Goal: Task Accomplishment & Management: Complete application form

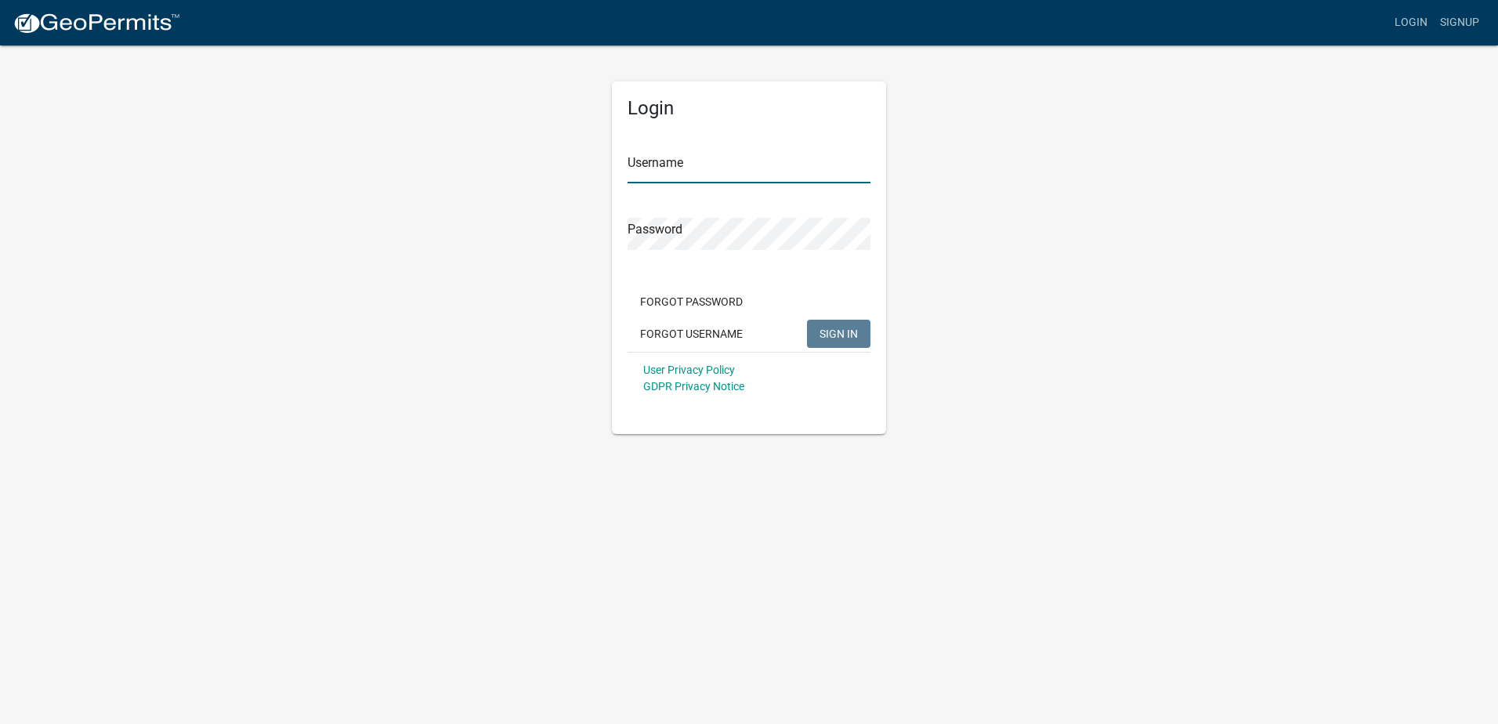
type input "bmettee"
click at [841, 331] on span "SIGN IN" at bounding box center [838, 333] width 38 height 13
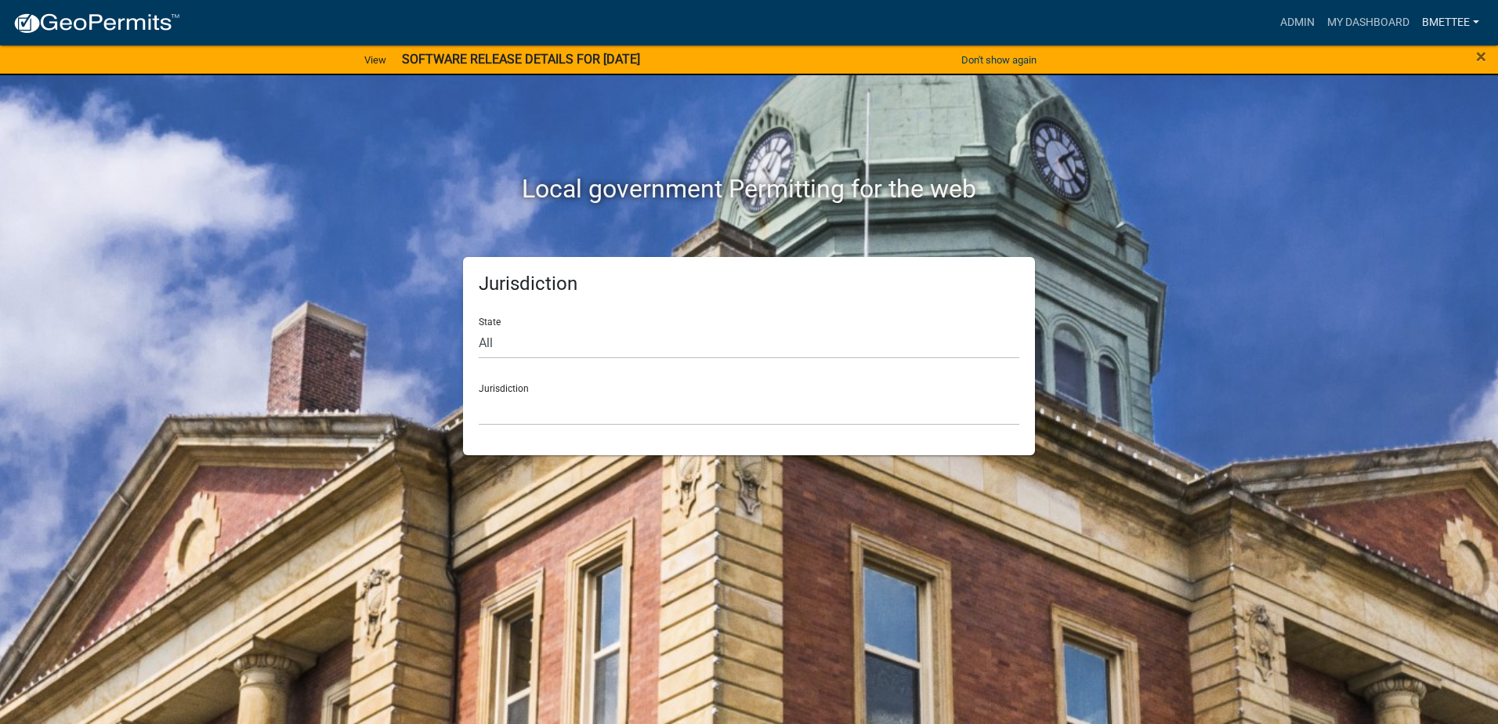
click at [1453, 21] on link "bmettee" at bounding box center [1450, 23] width 70 height 30
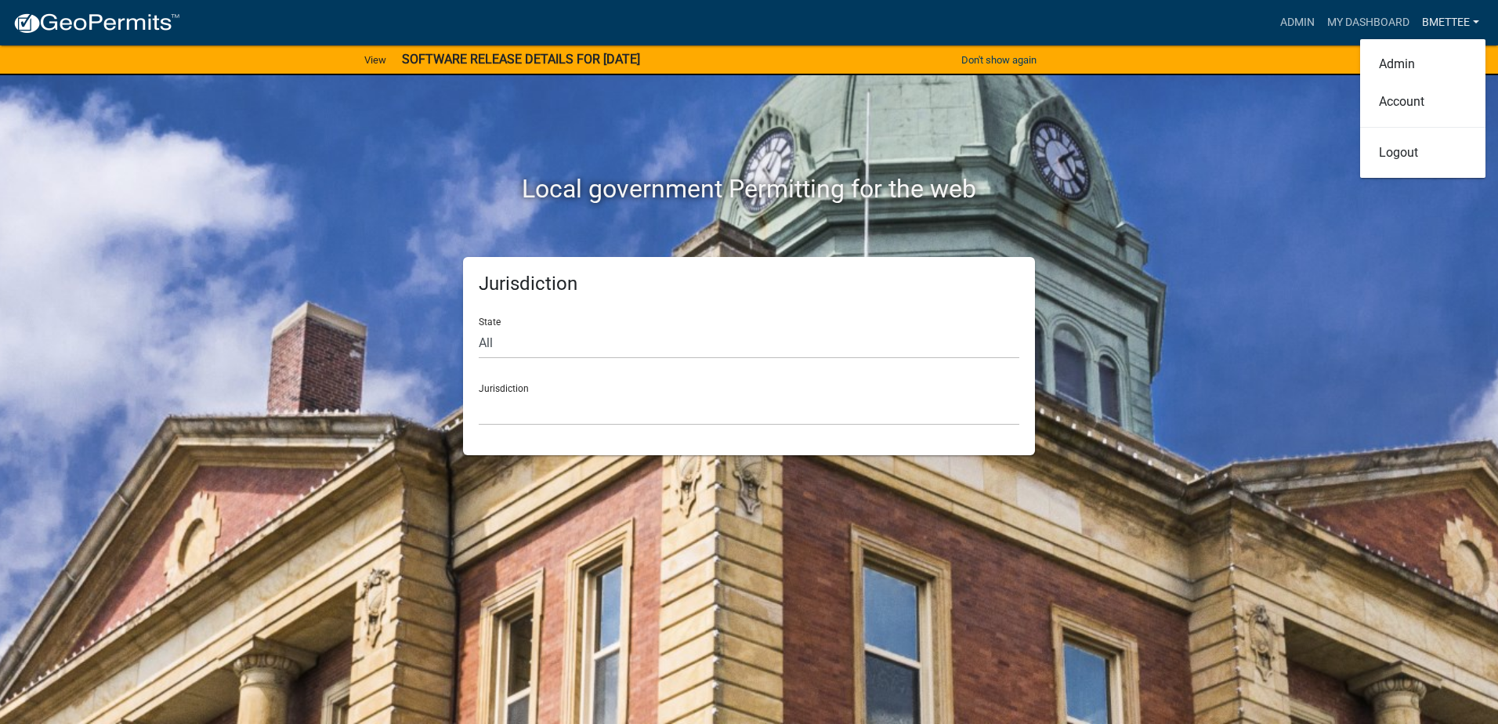
click at [1453, 21] on link "bmettee" at bounding box center [1450, 23] width 70 height 30
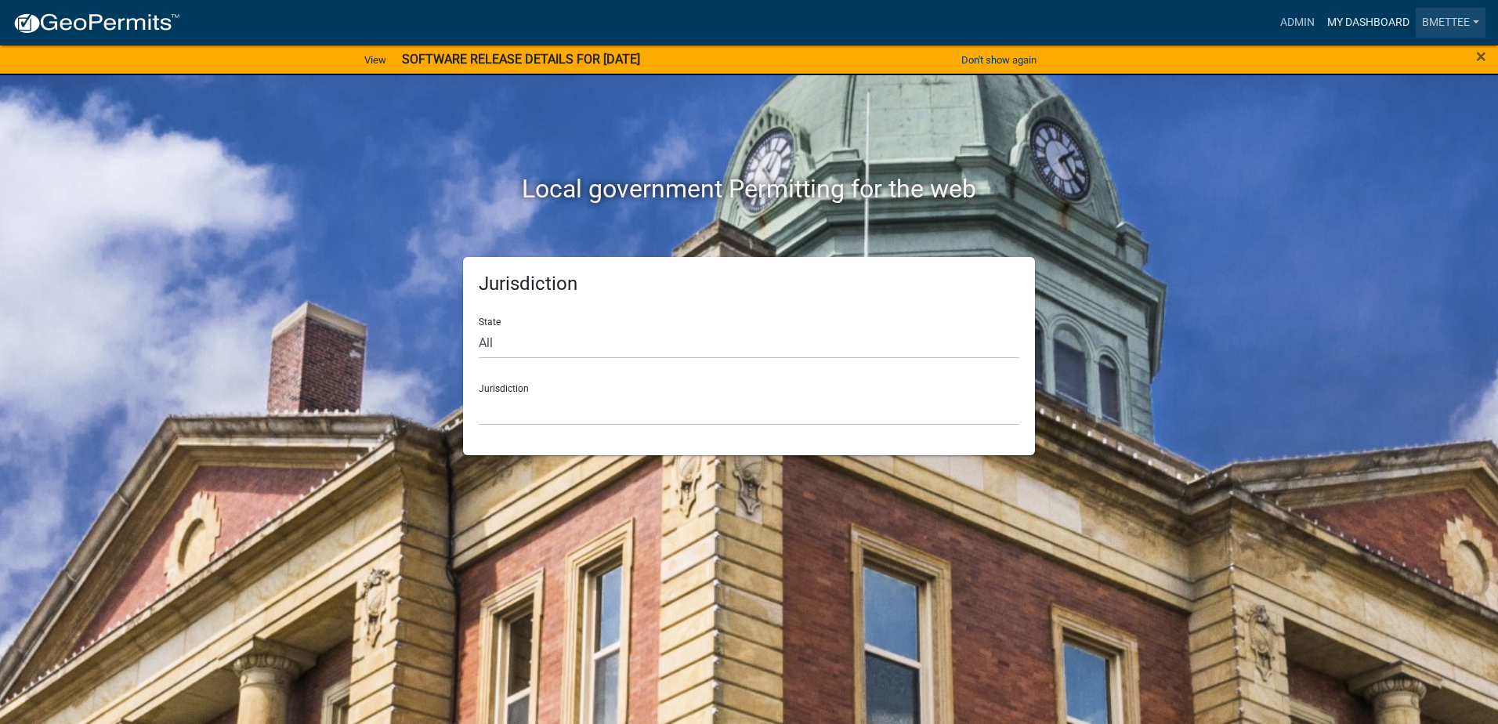
click at [1379, 21] on link "My Dashboard" at bounding box center [1368, 23] width 95 height 30
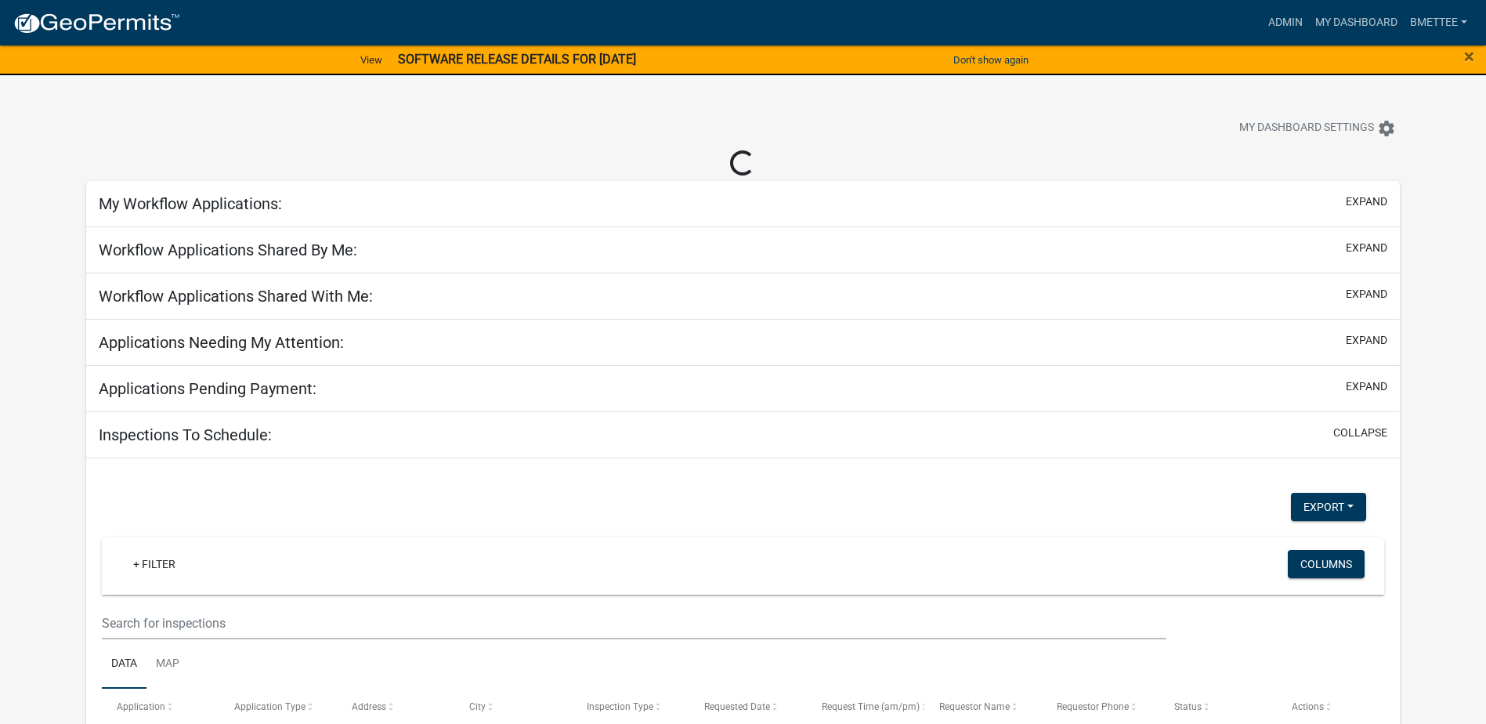
select select "3: 100"
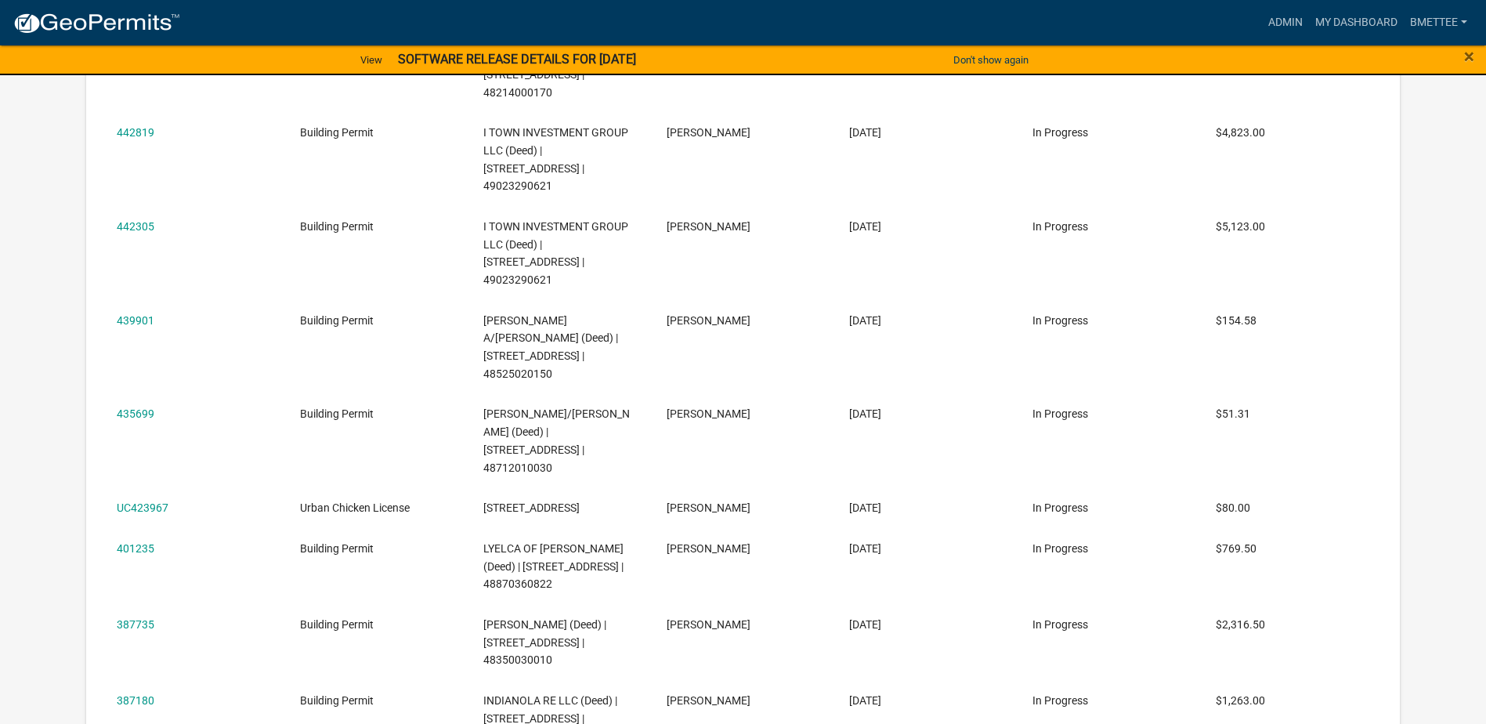
scroll to position [1076, 0]
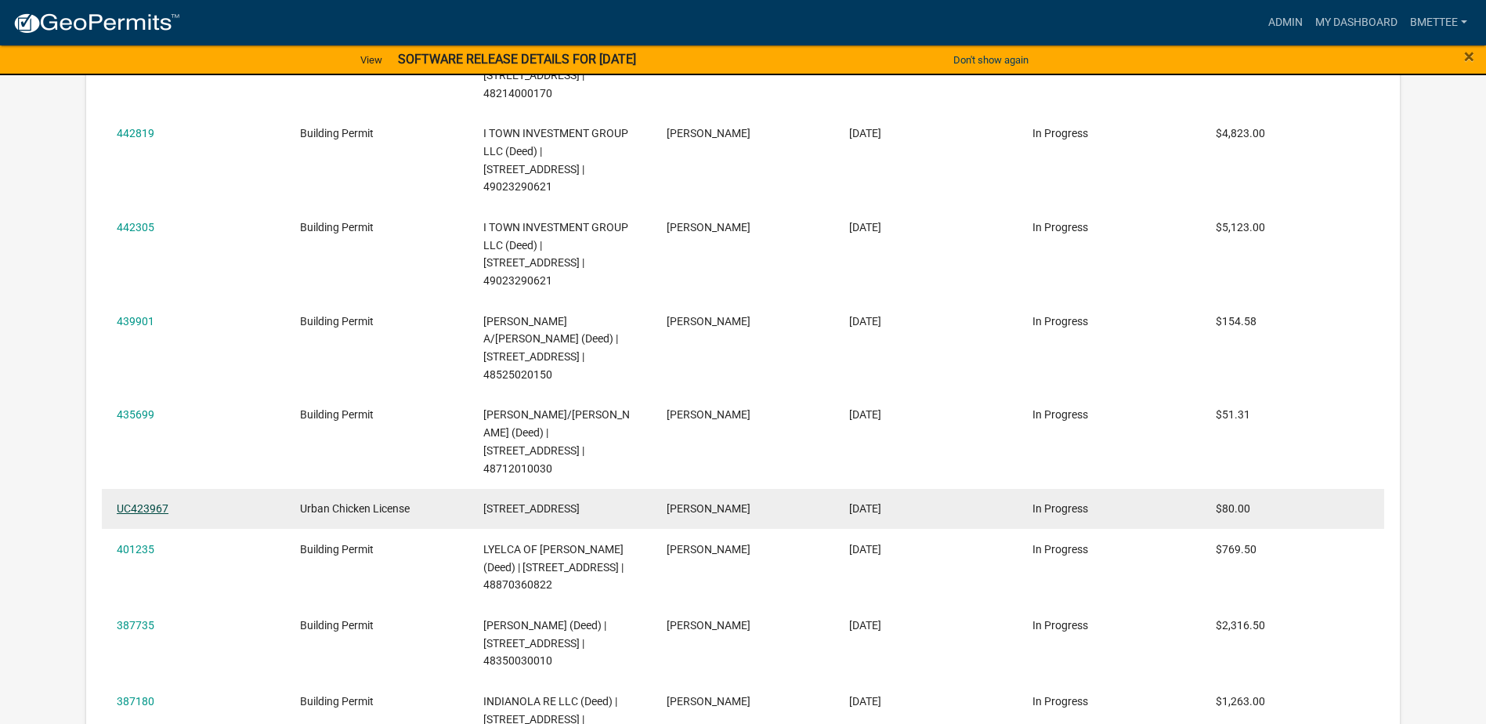
click at [143, 502] on link "UC423967" at bounding box center [143, 508] width 52 height 13
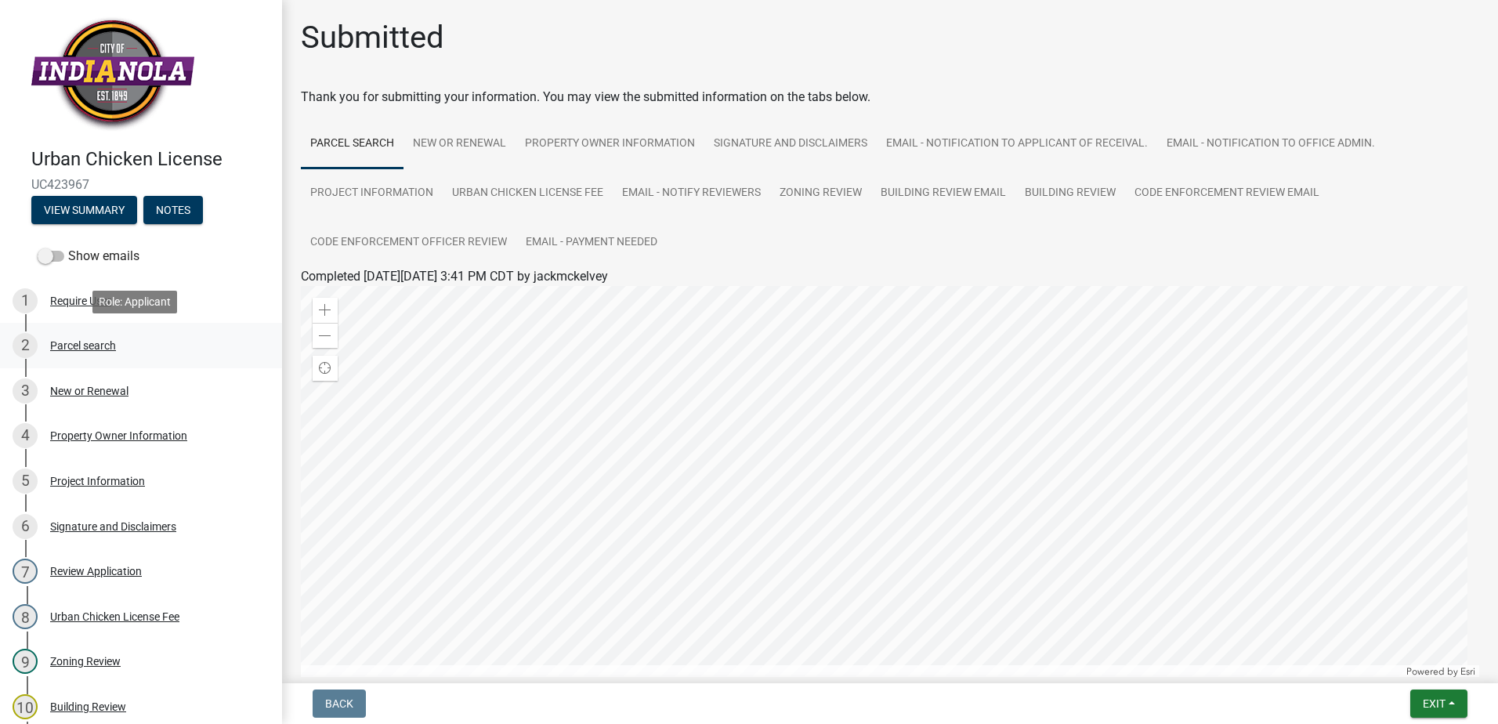
click at [82, 343] on div "Parcel search" at bounding box center [83, 345] width 66 height 11
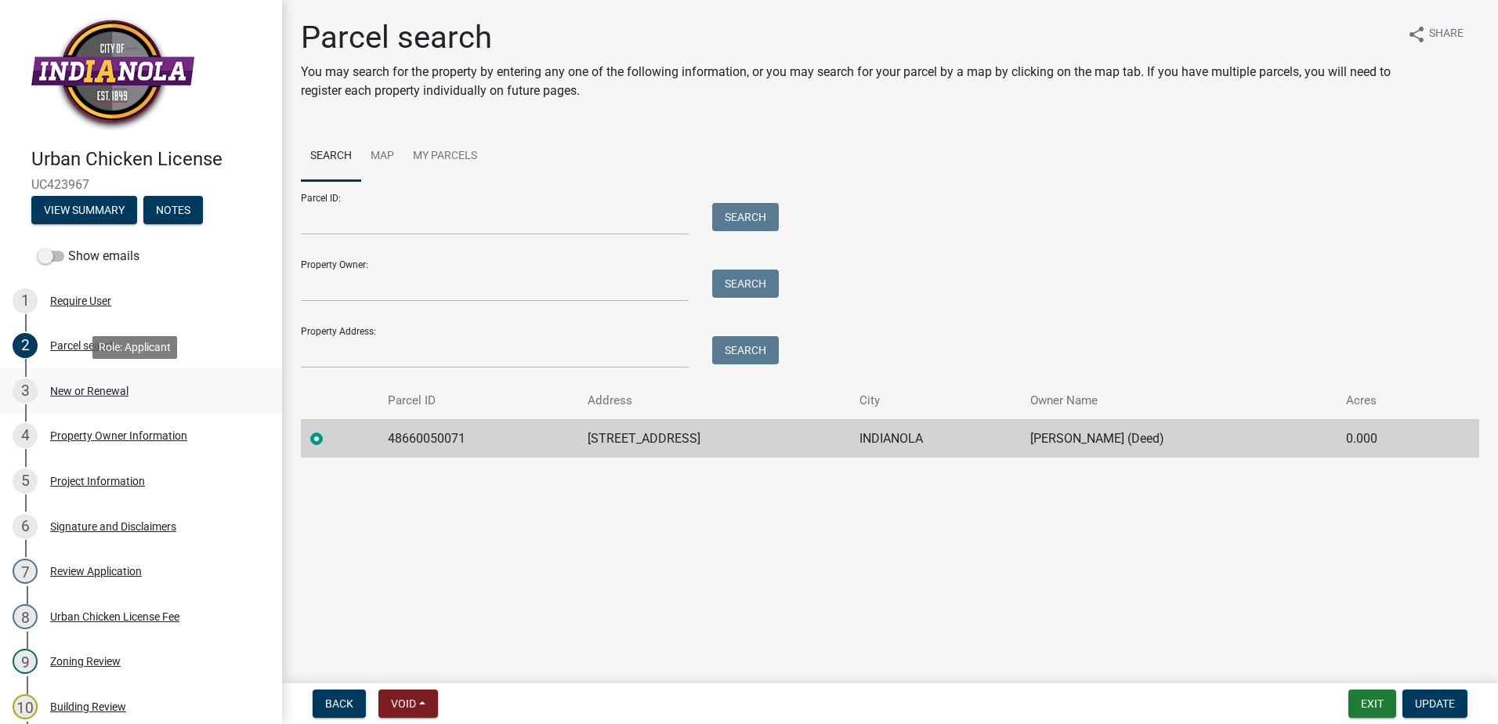
click at [80, 389] on div "New or Renewal" at bounding box center [89, 390] width 78 height 11
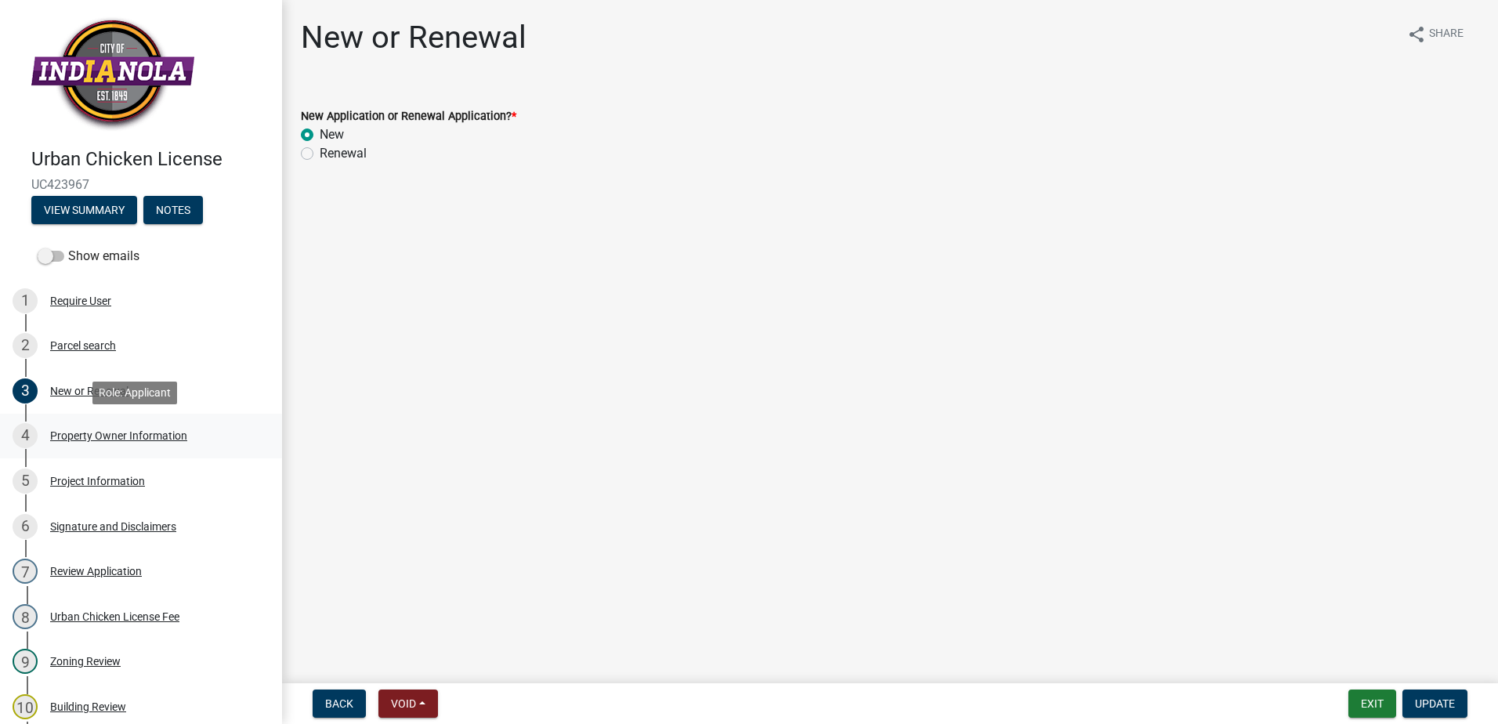
click at [81, 436] on div "Property Owner Information" at bounding box center [118, 435] width 137 height 11
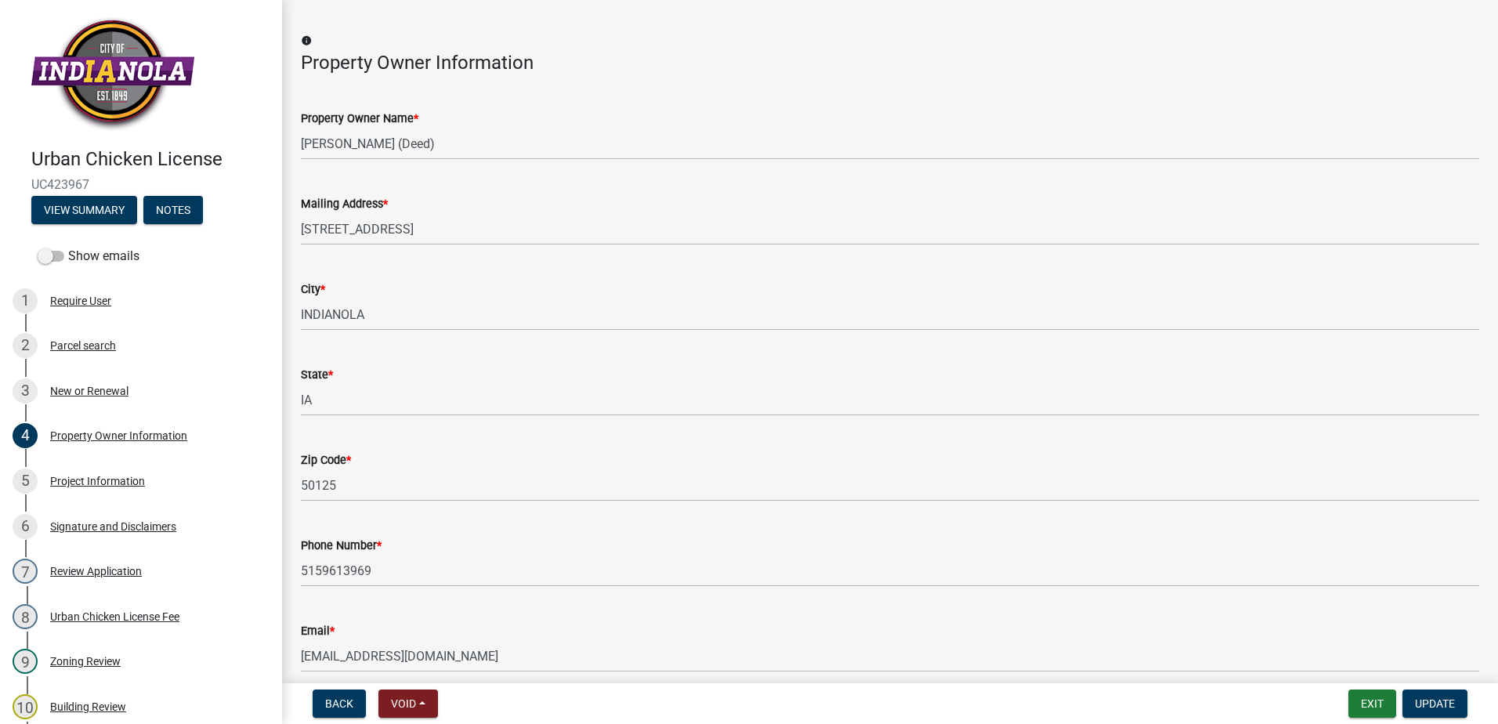
scroll to position [124, 0]
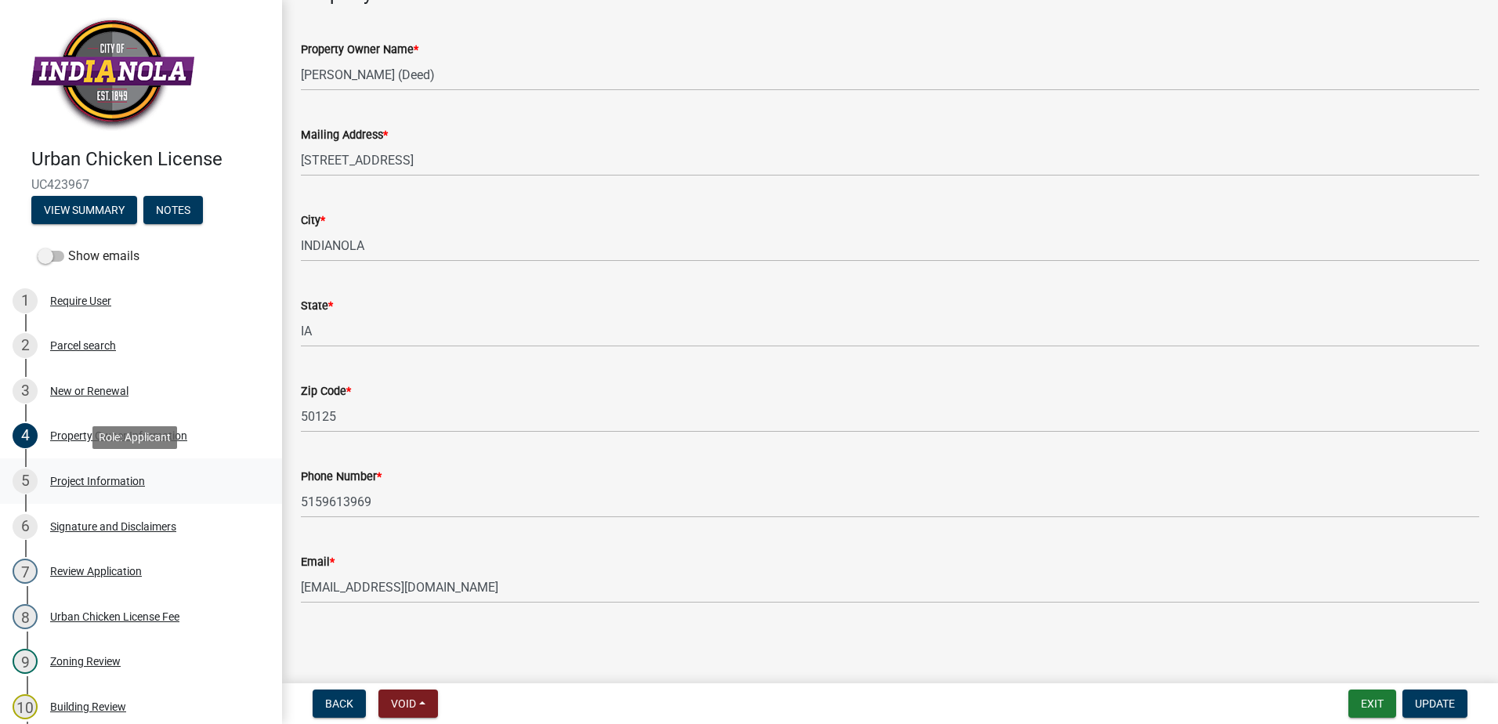
click at [84, 484] on div "Project Information" at bounding box center [97, 480] width 95 height 11
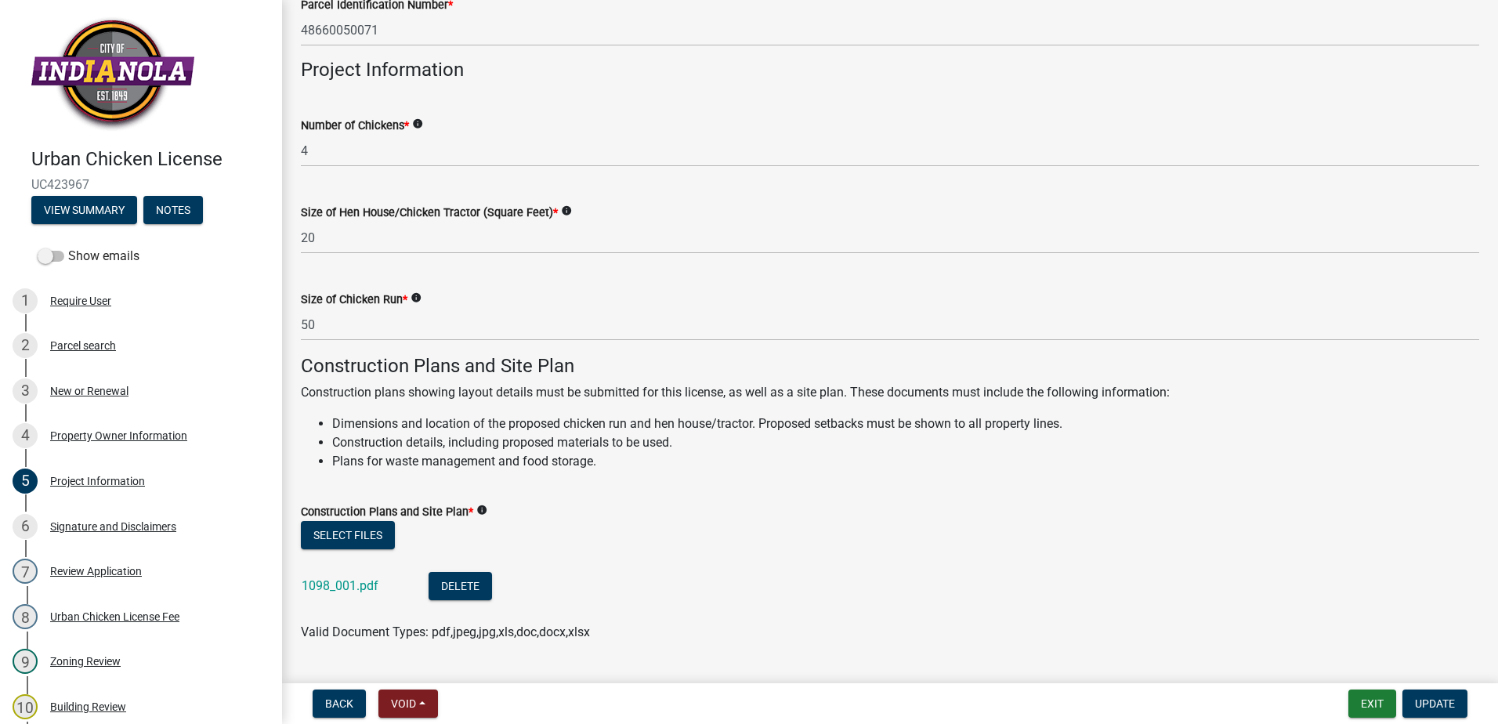
scroll to position [275, 0]
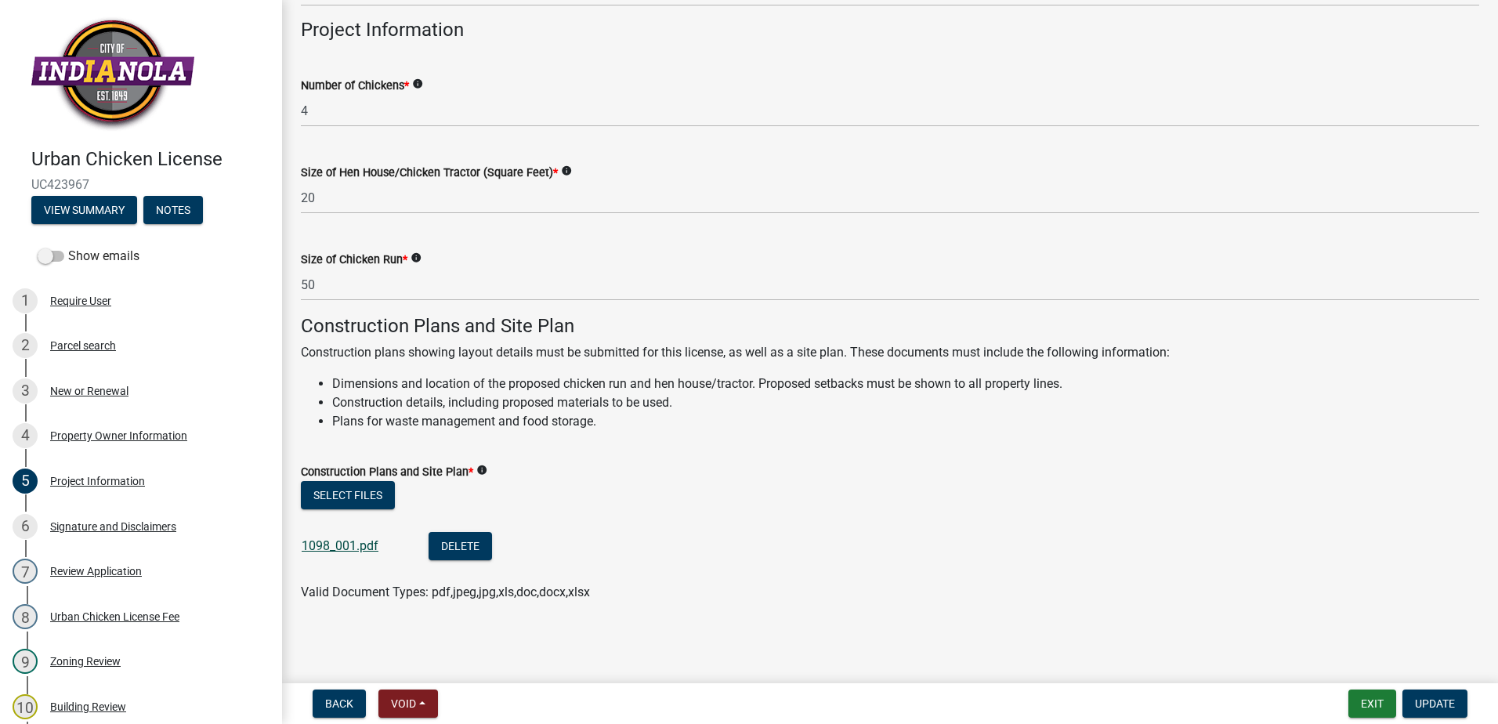
click at [343, 540] on link "1098_001.pdf" at bounding box center [340, 545] width 77 height 15
click at [113, 523] on div "Signature and Disclaimers" at bounding box center [113, 526] width 126 height 11
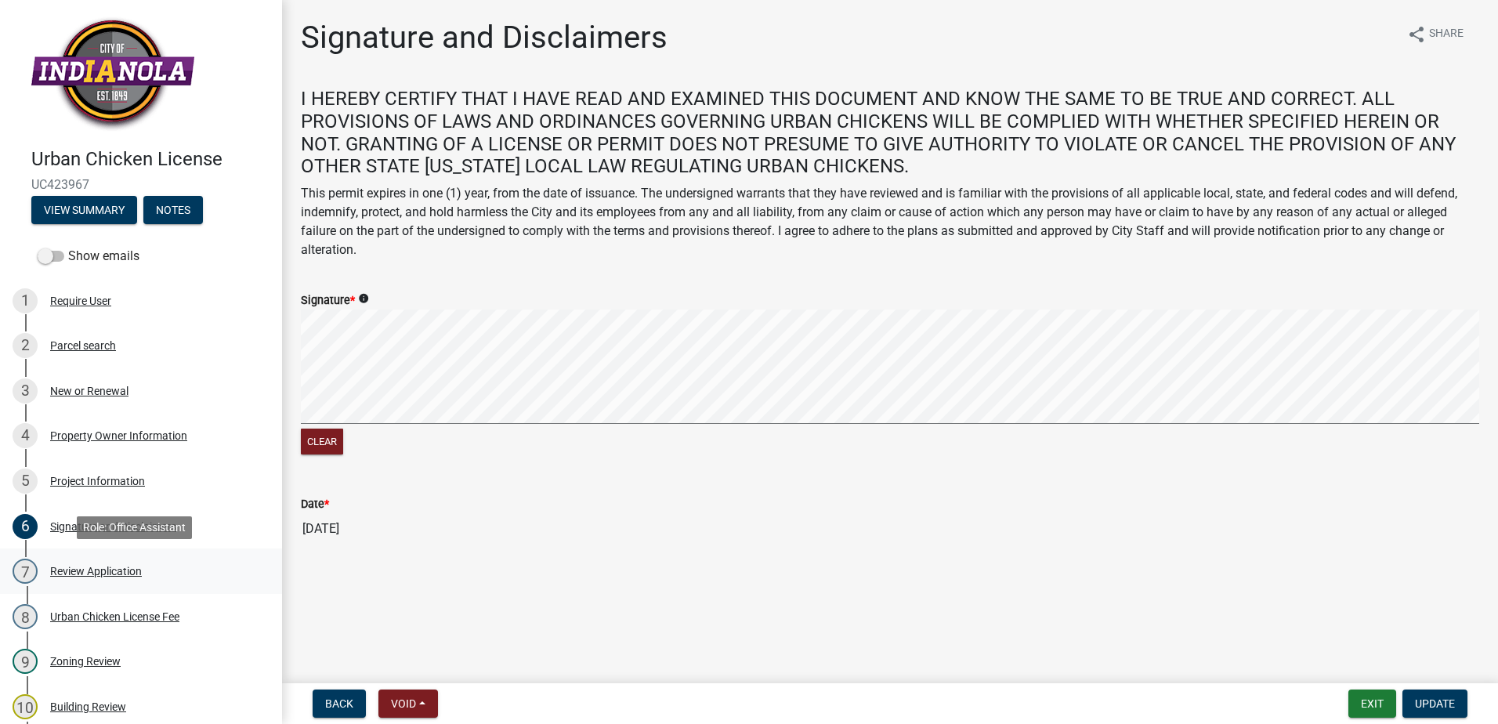
click at [98, 566] on div "Review Application" at bounding box center [96, 571] width 92 height 11
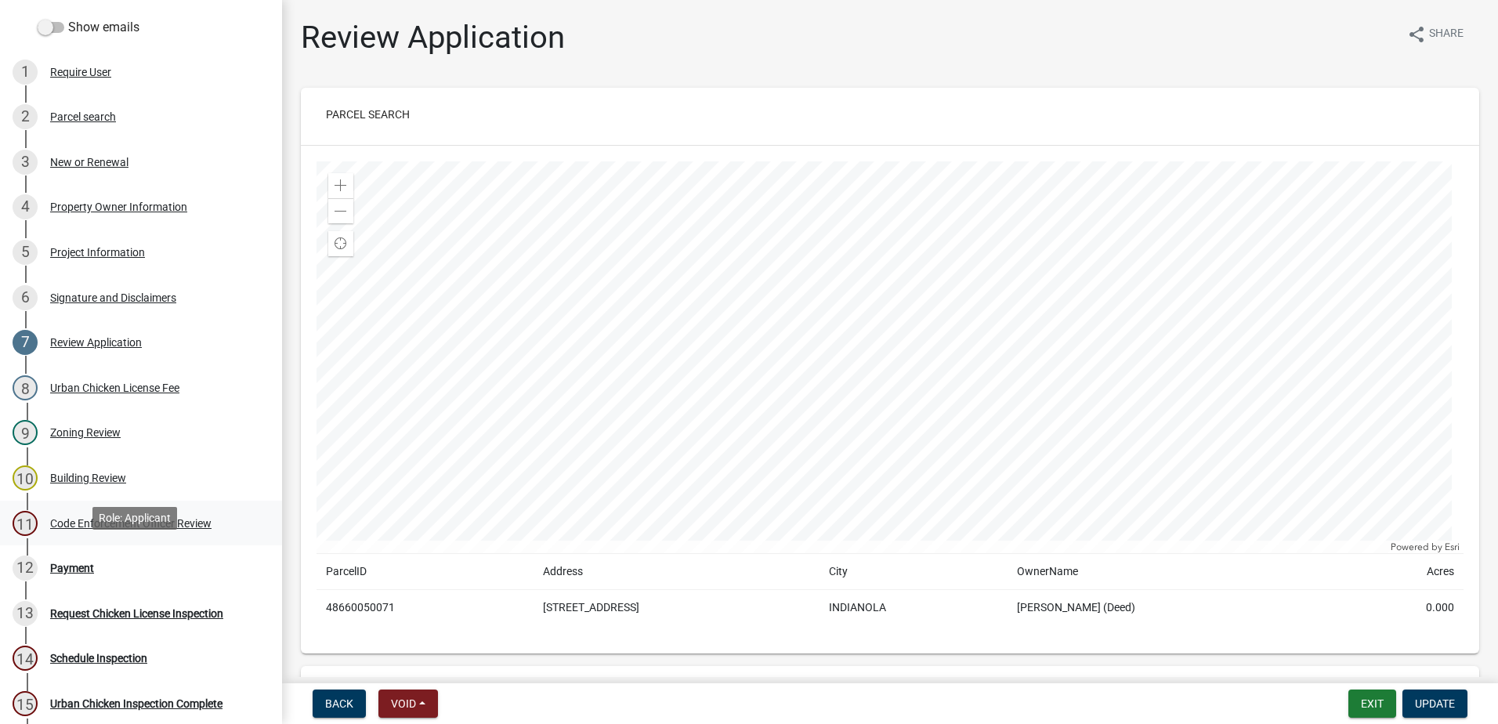
scroll to position [235, 0]
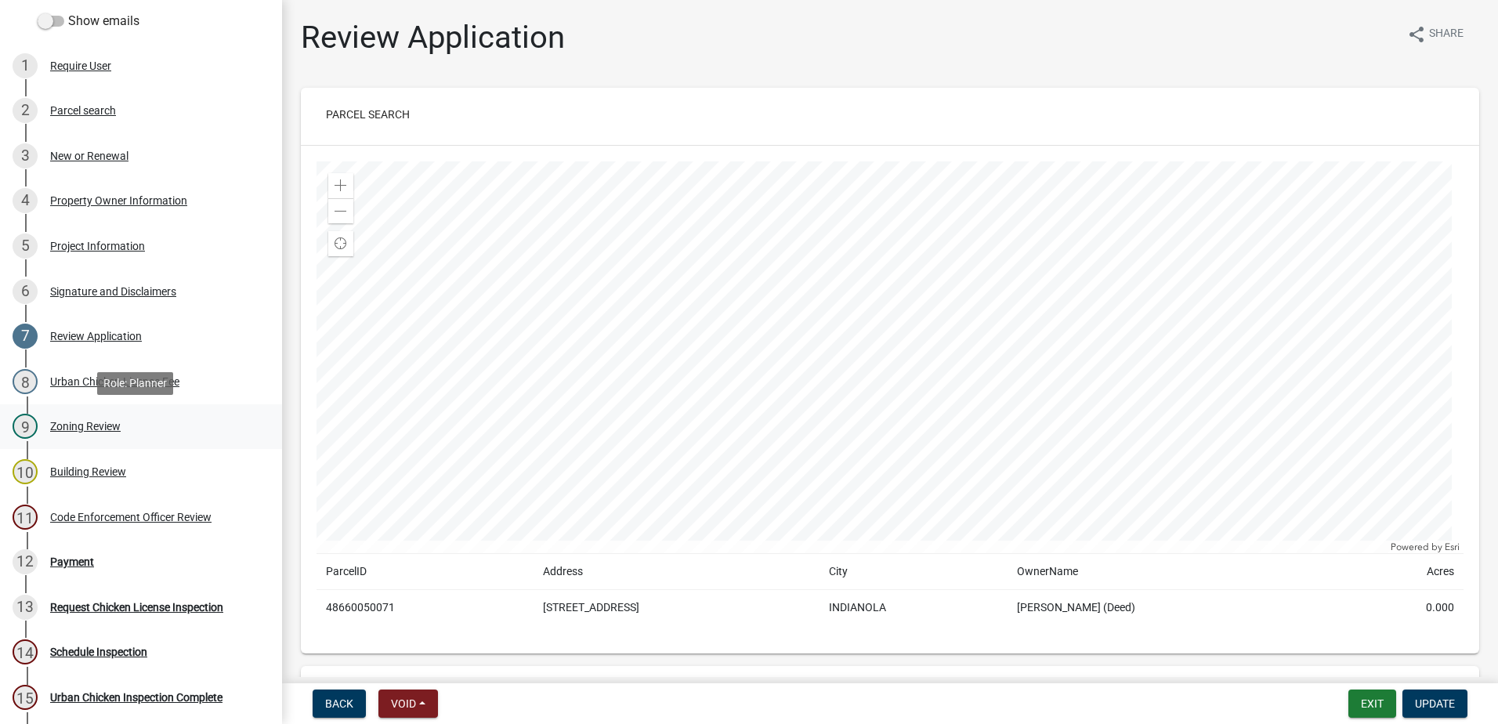
click at [75, 425] on div "Zoning Review" at bounding box center [85, 426] width 70 height 11
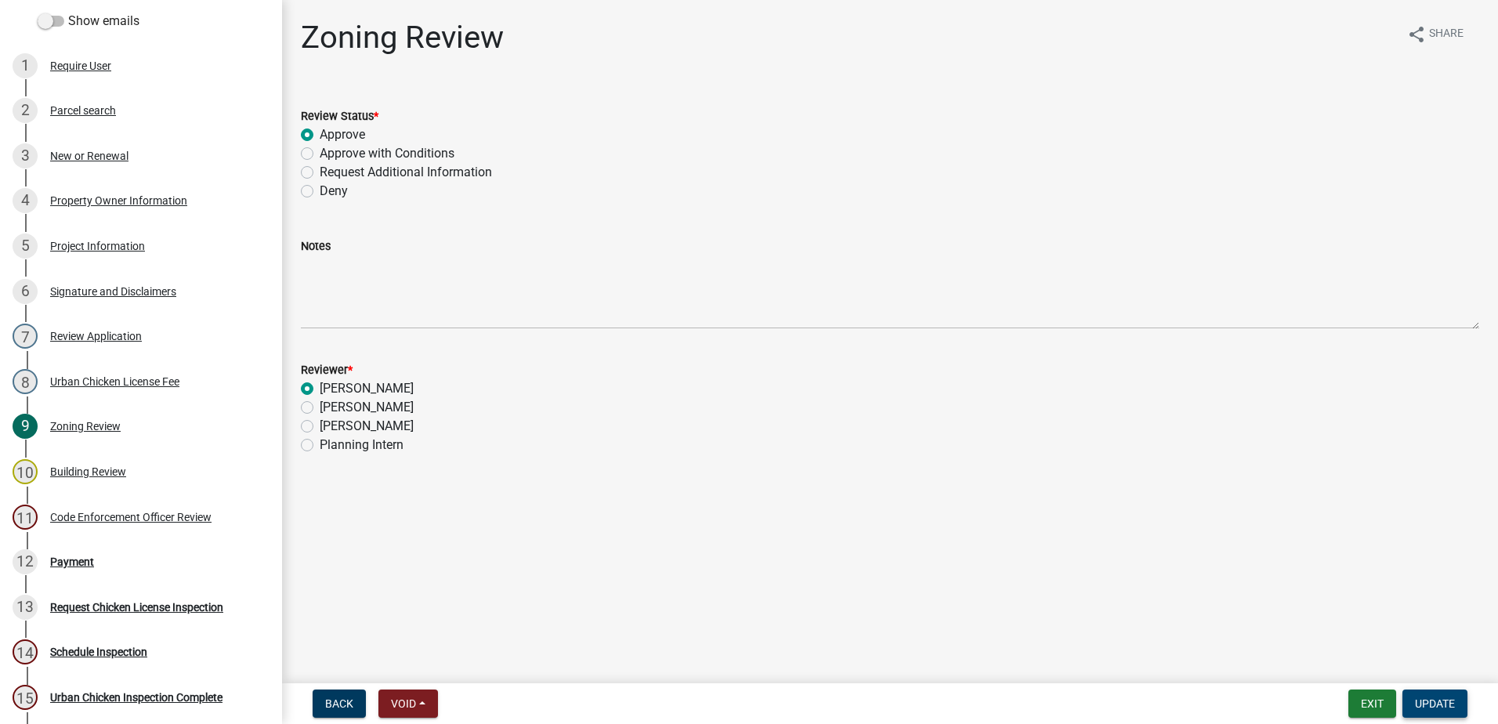
click at [1433, 705] on span "Update" at bounding box center [1435, 703] width 40 height 13
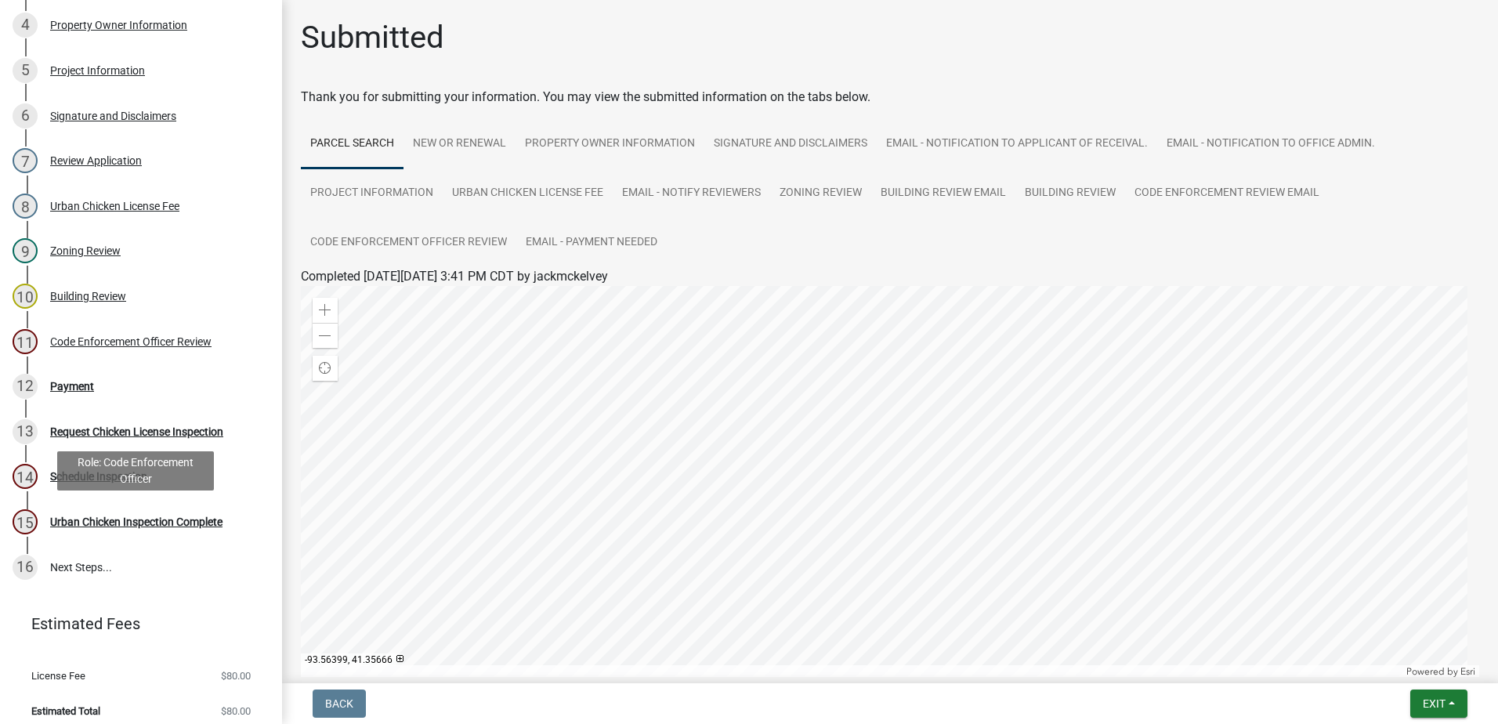
scroll to position [421, 0]
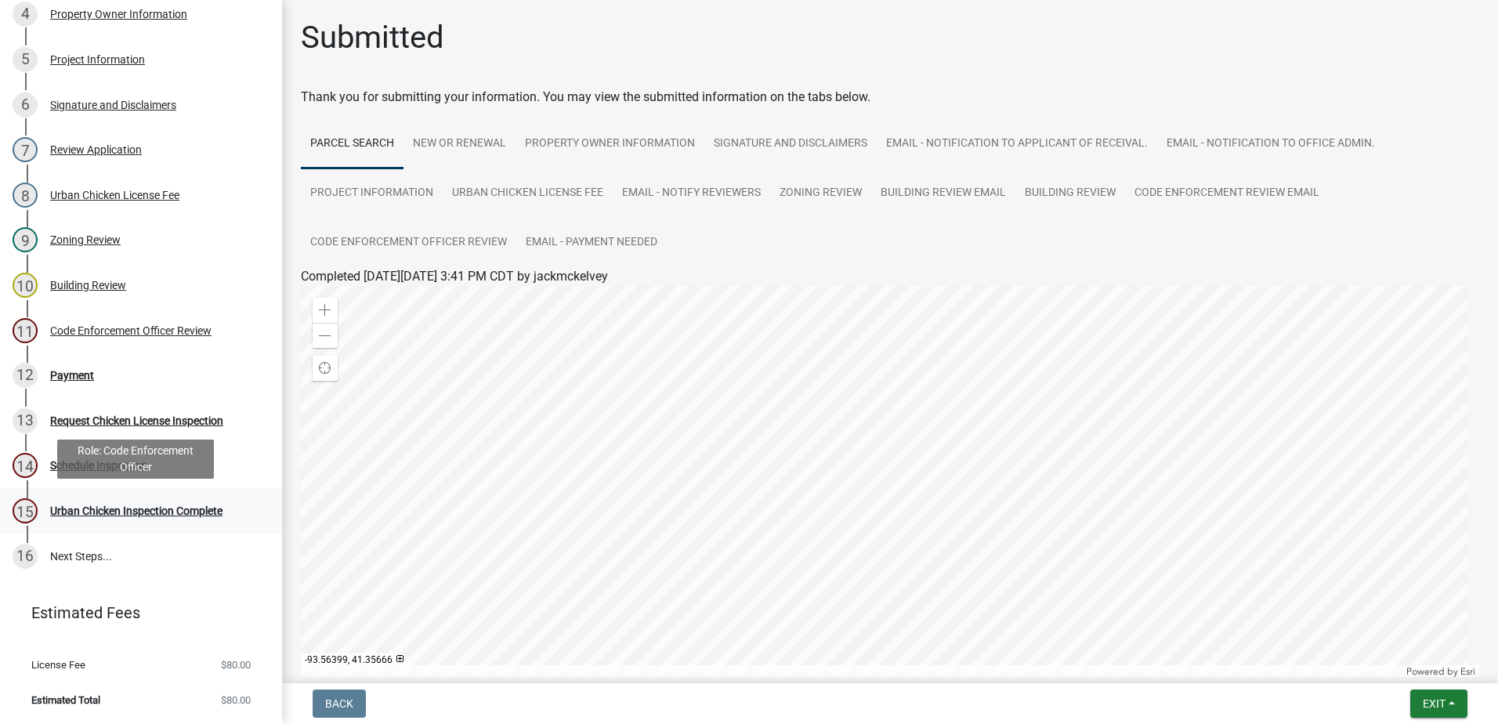
click at [92, 509] on div "Urban Chicken Inspection Complete" at bounding box center [136, 510] width 172 height 11
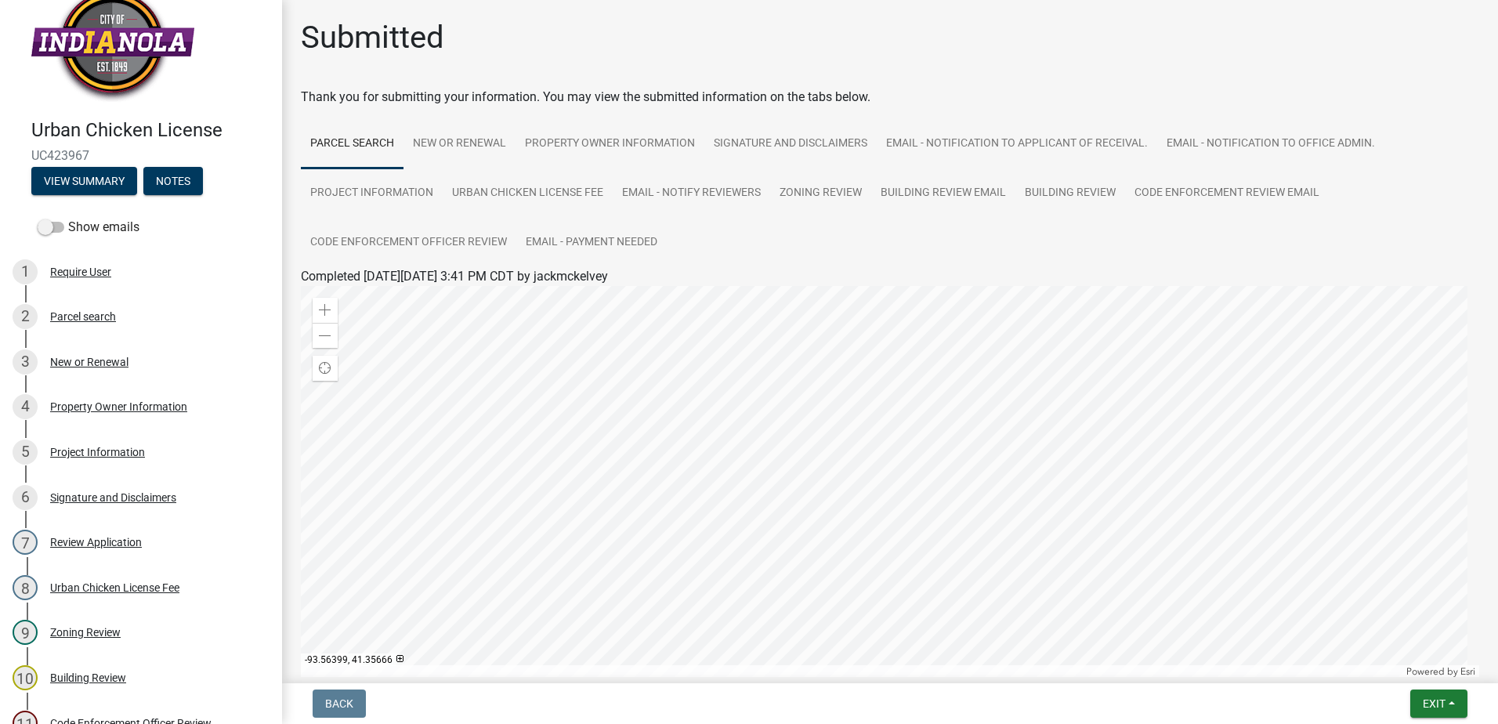
scroll to position [0, 0]
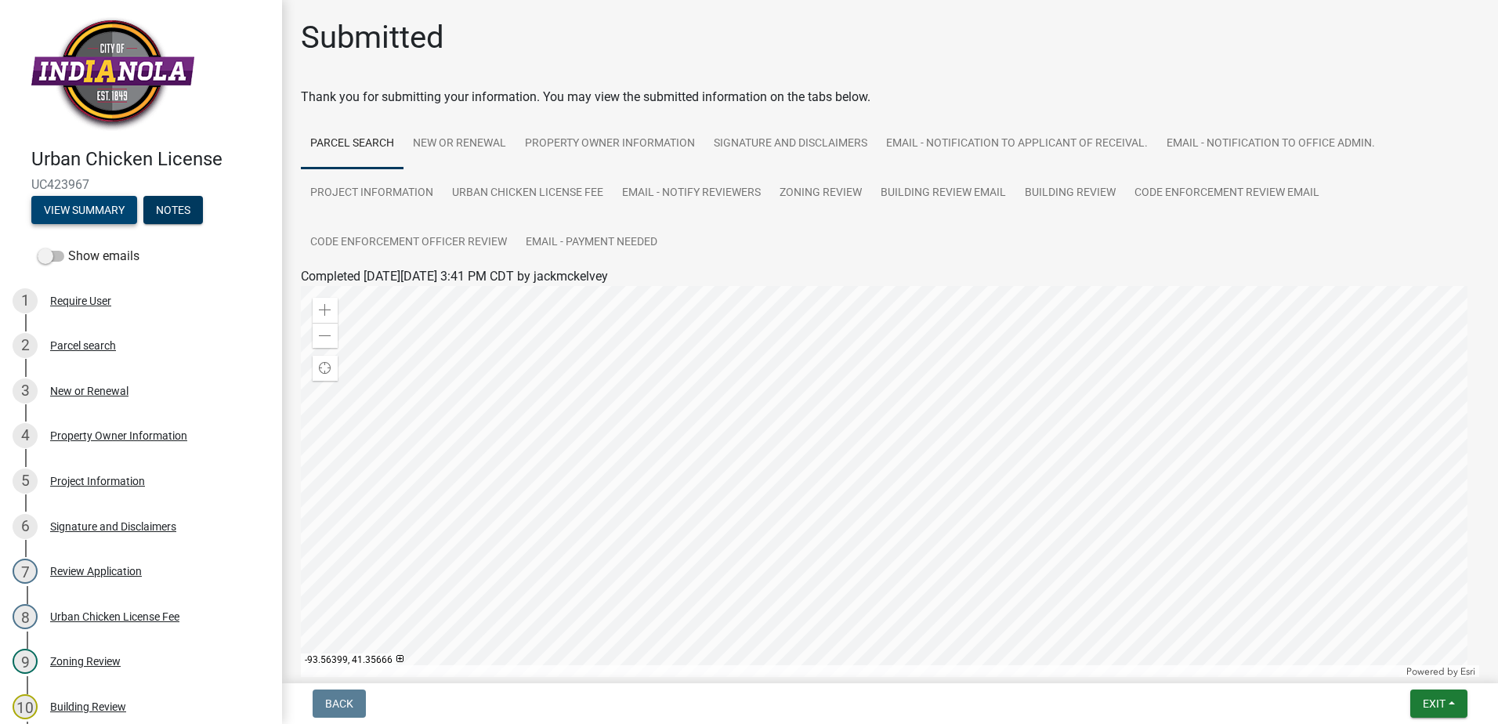
click at [72, 211] on button "View Summary" at bounding box center [84, 210] width 106 height 28
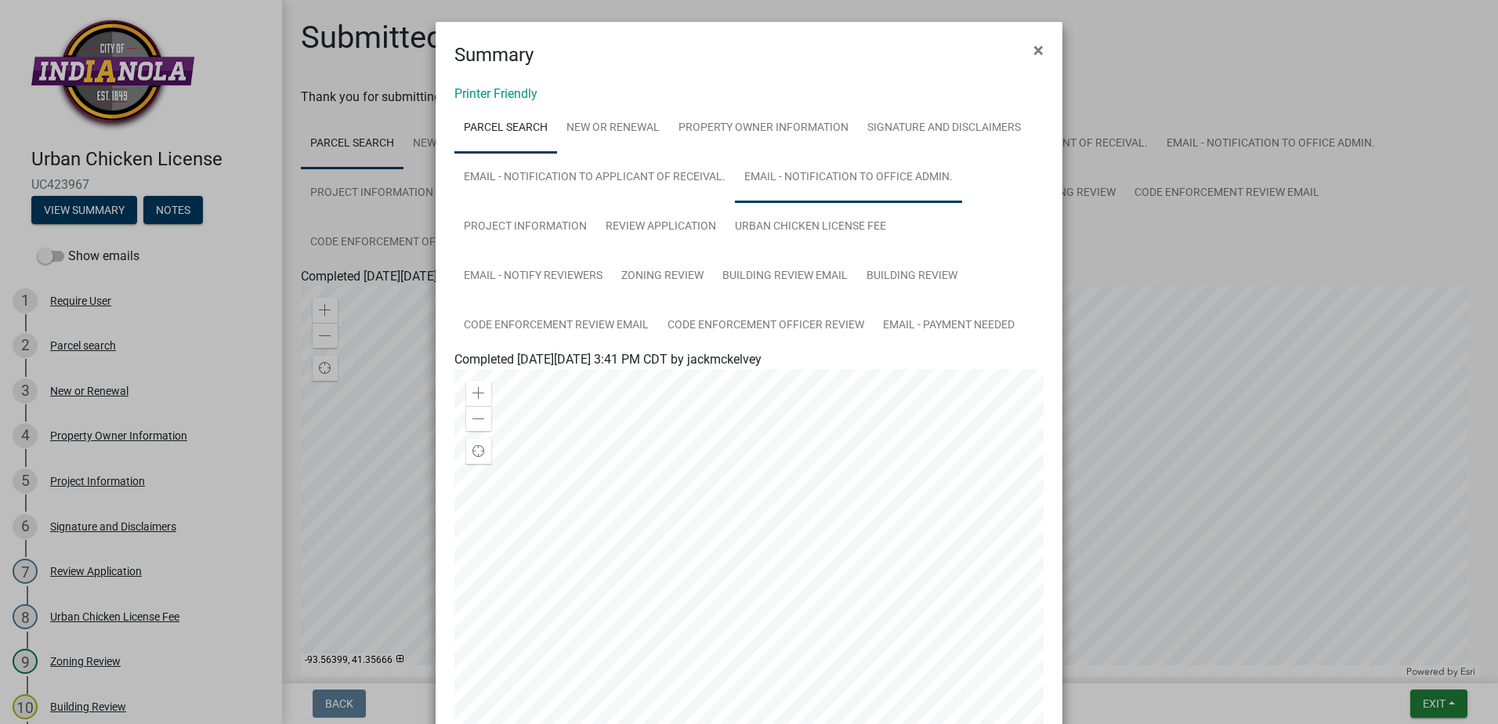
click at [747, 180] on link "Email - Notification to Office Admin." at bounding box center [848, 178] width 227 height 50
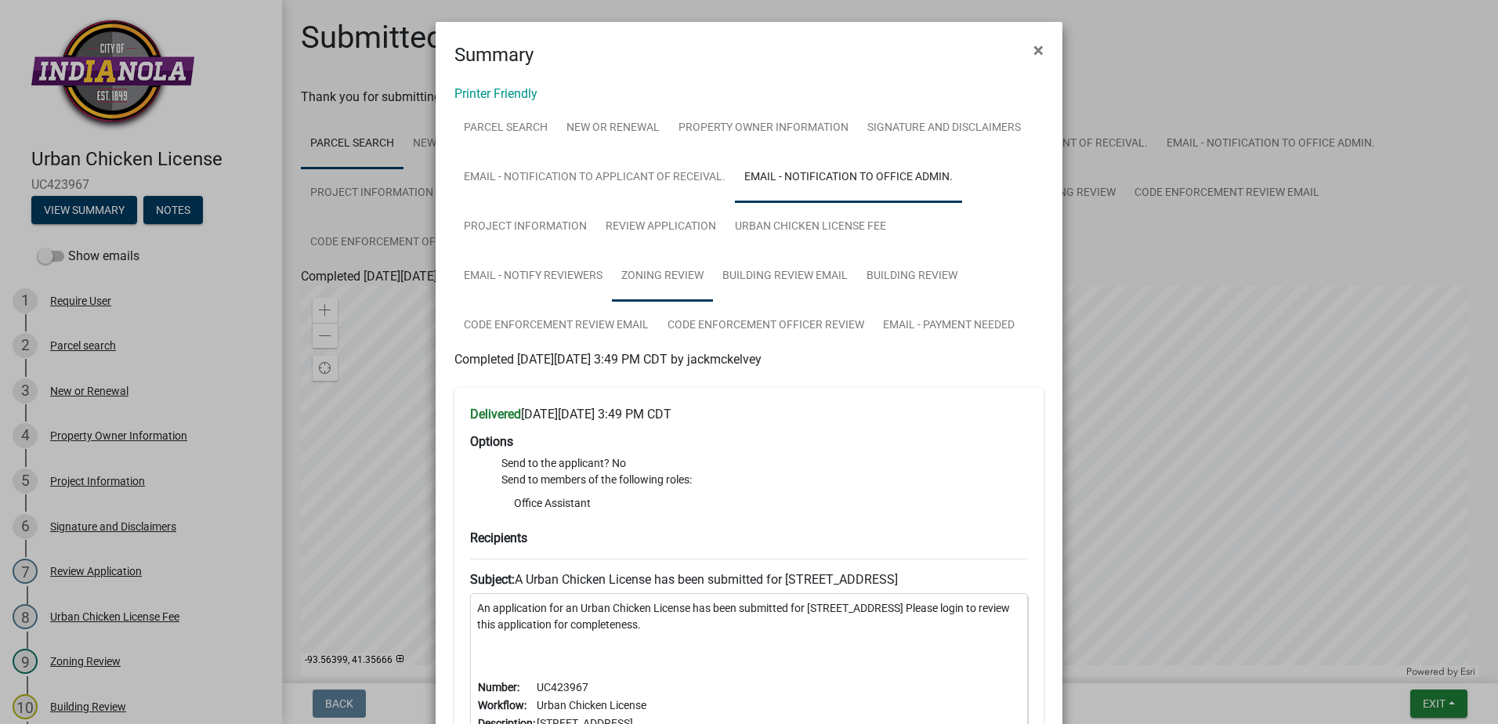
click at [656, 266] on link "Zoning Review" at bounding box center [662, 276] width 101 height 50
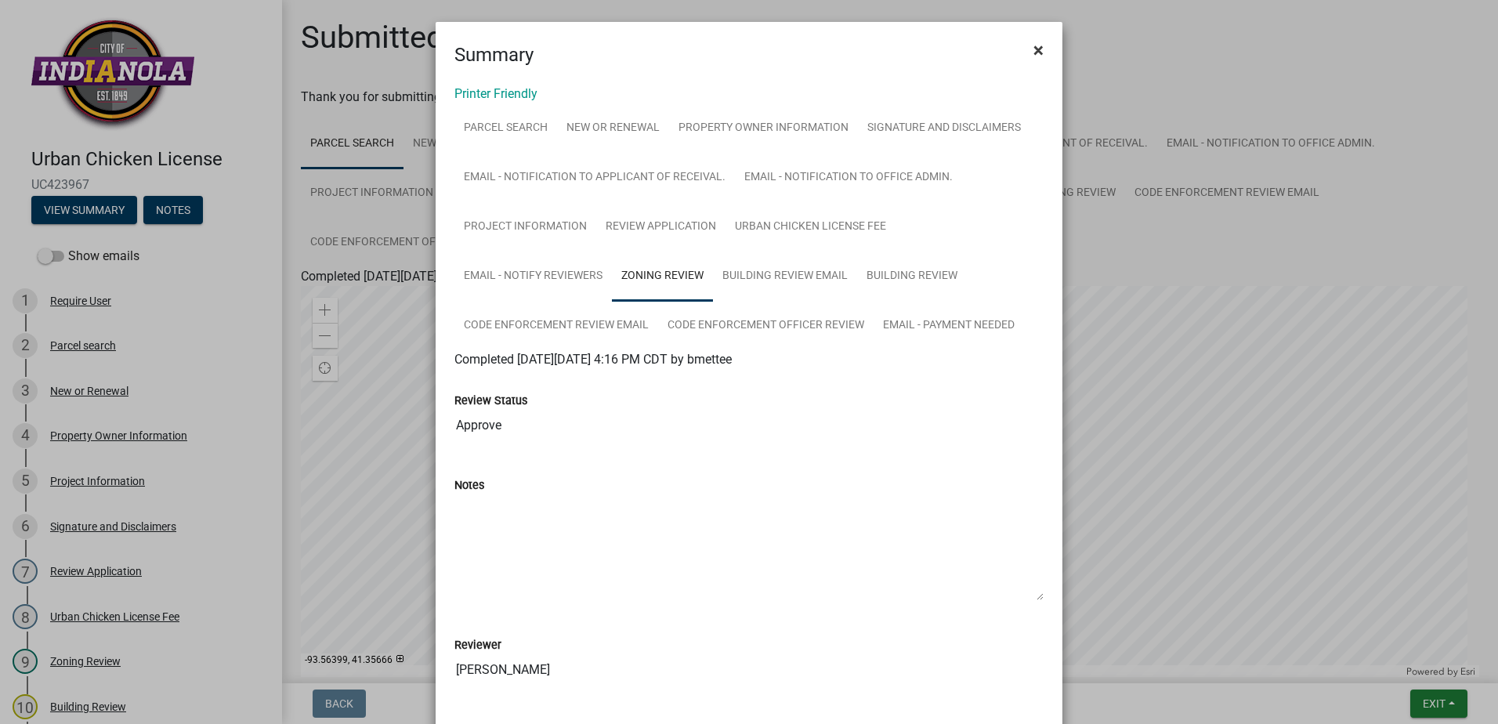
click at [1025, 45] on button "×" at bounding box center [1038, 50] width 35 height 44
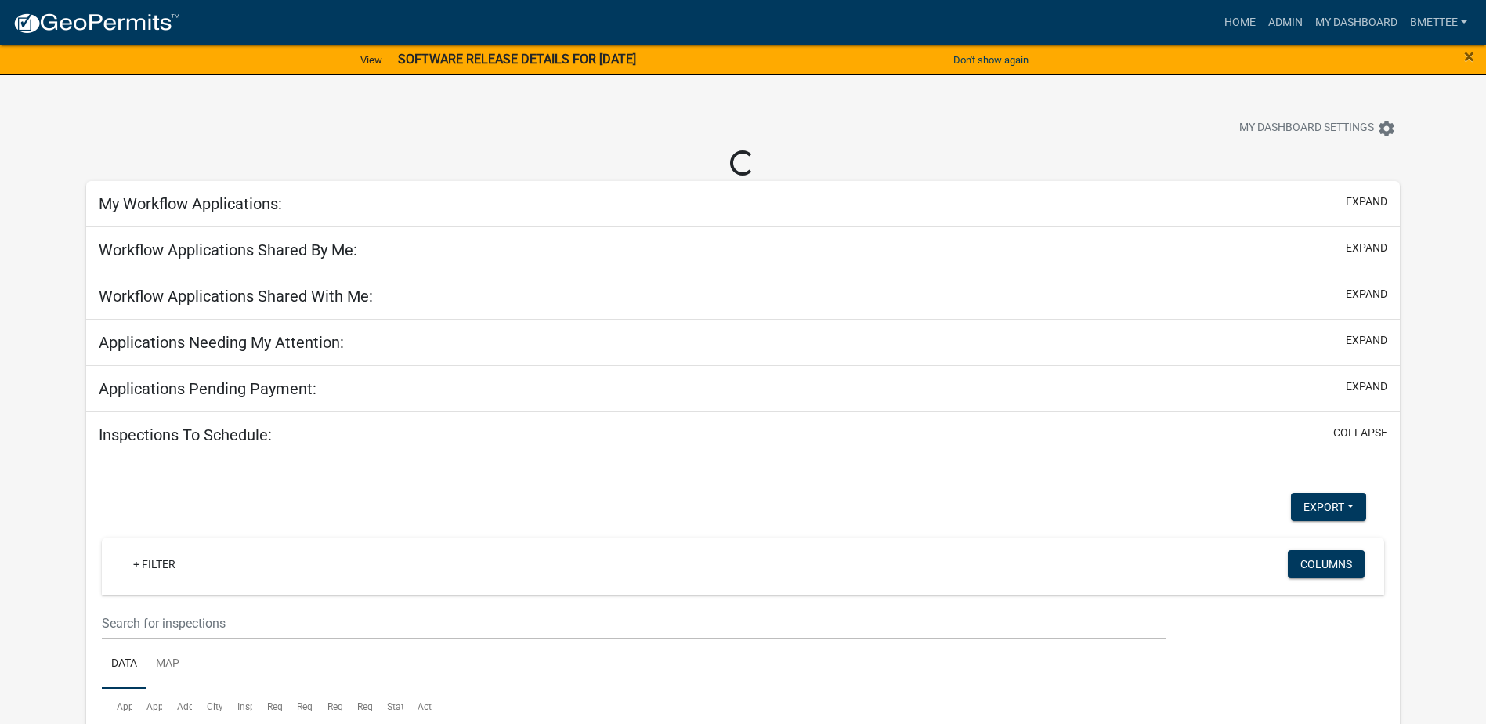
select select "3: 100"
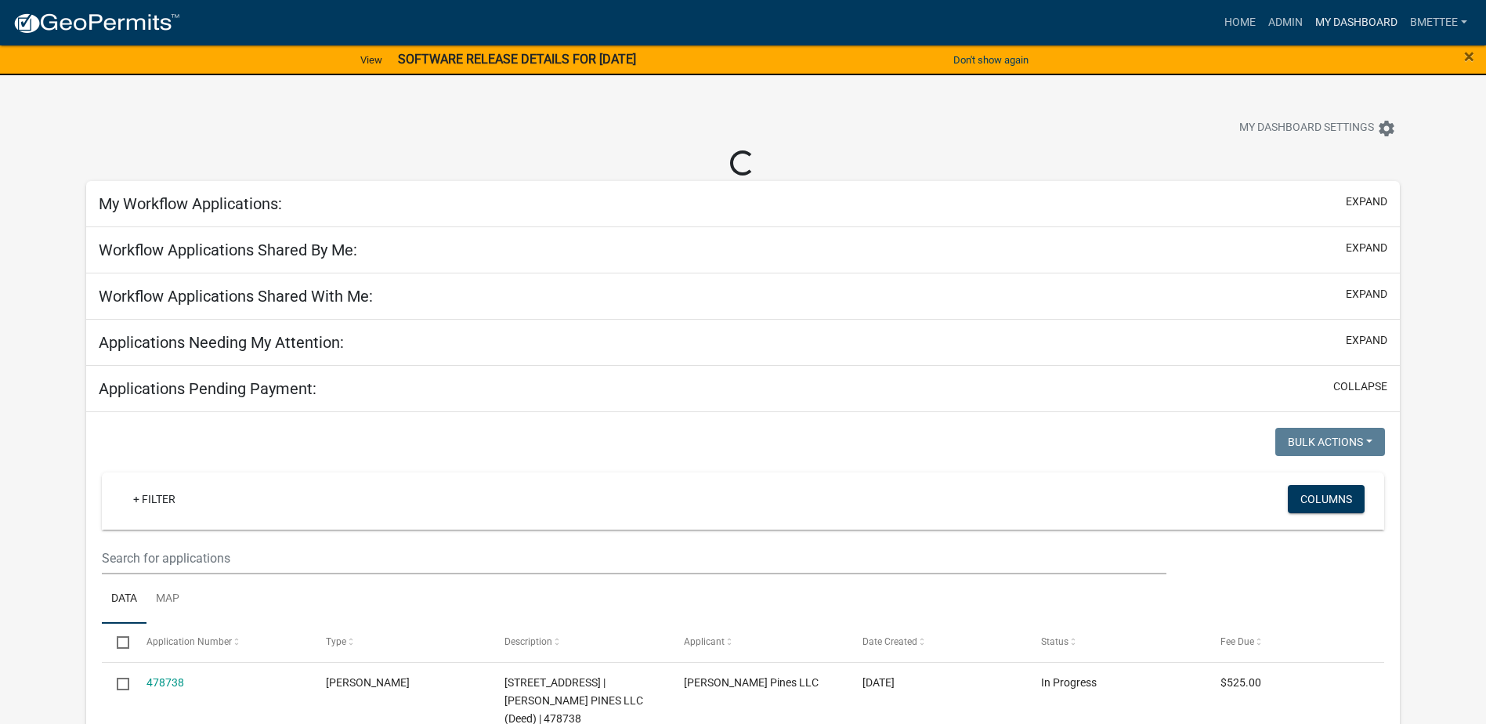
click at [1364, 16] on link "My Dashboard" at bounding box center [1356, 23] width 95 height 30
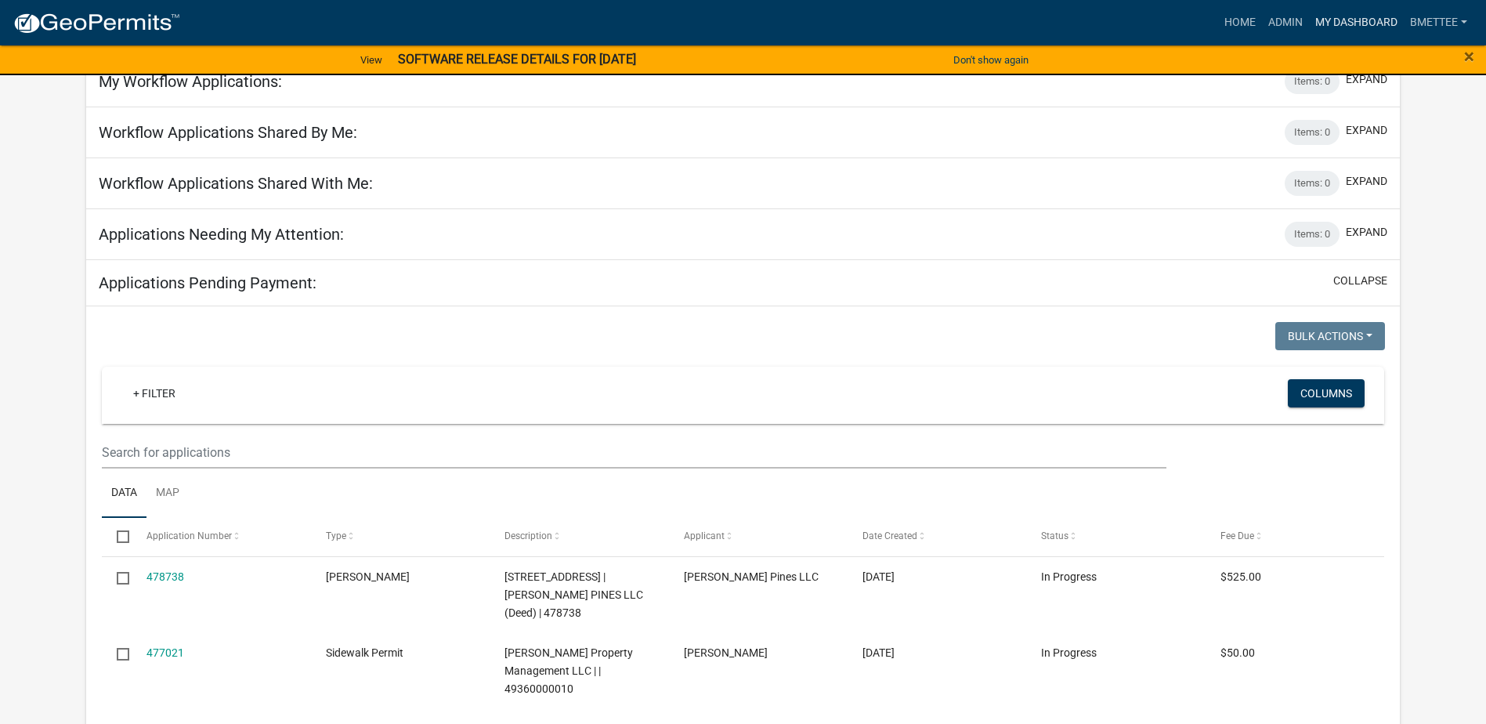
scroll to position [235, 0]
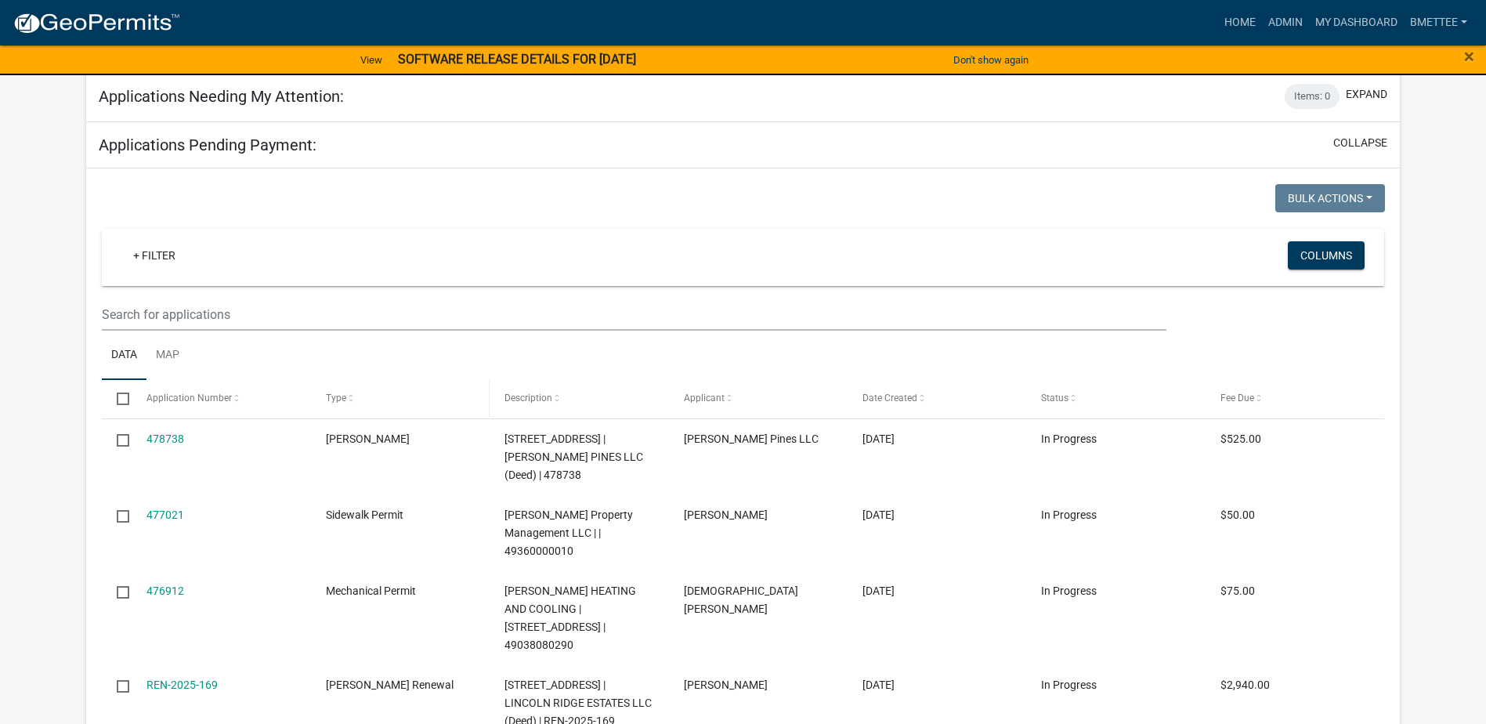
click at [346, 396] on span at bounding box center [350, 398] width 9 height 11
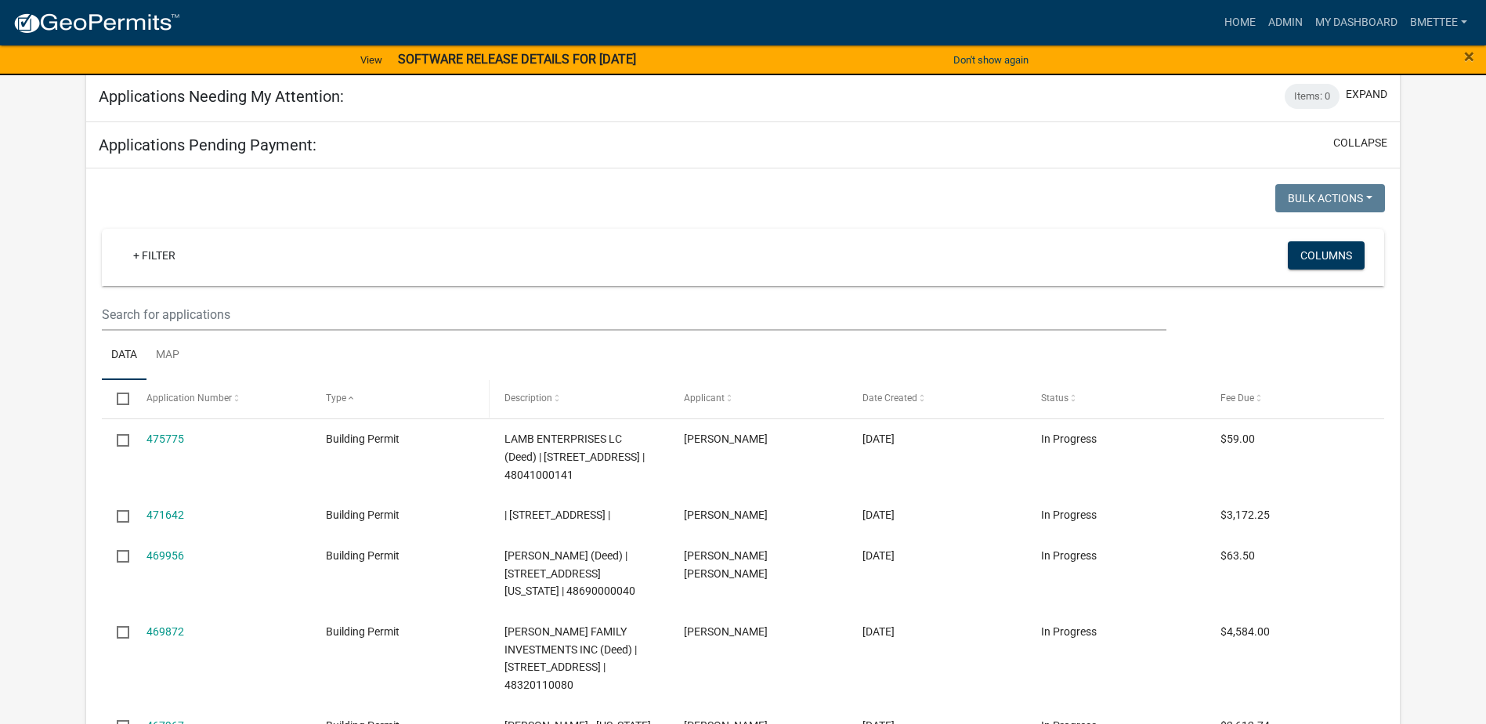
click at [342, 401] on span "Type" at bounding box center [336, 397] width 20 height 11
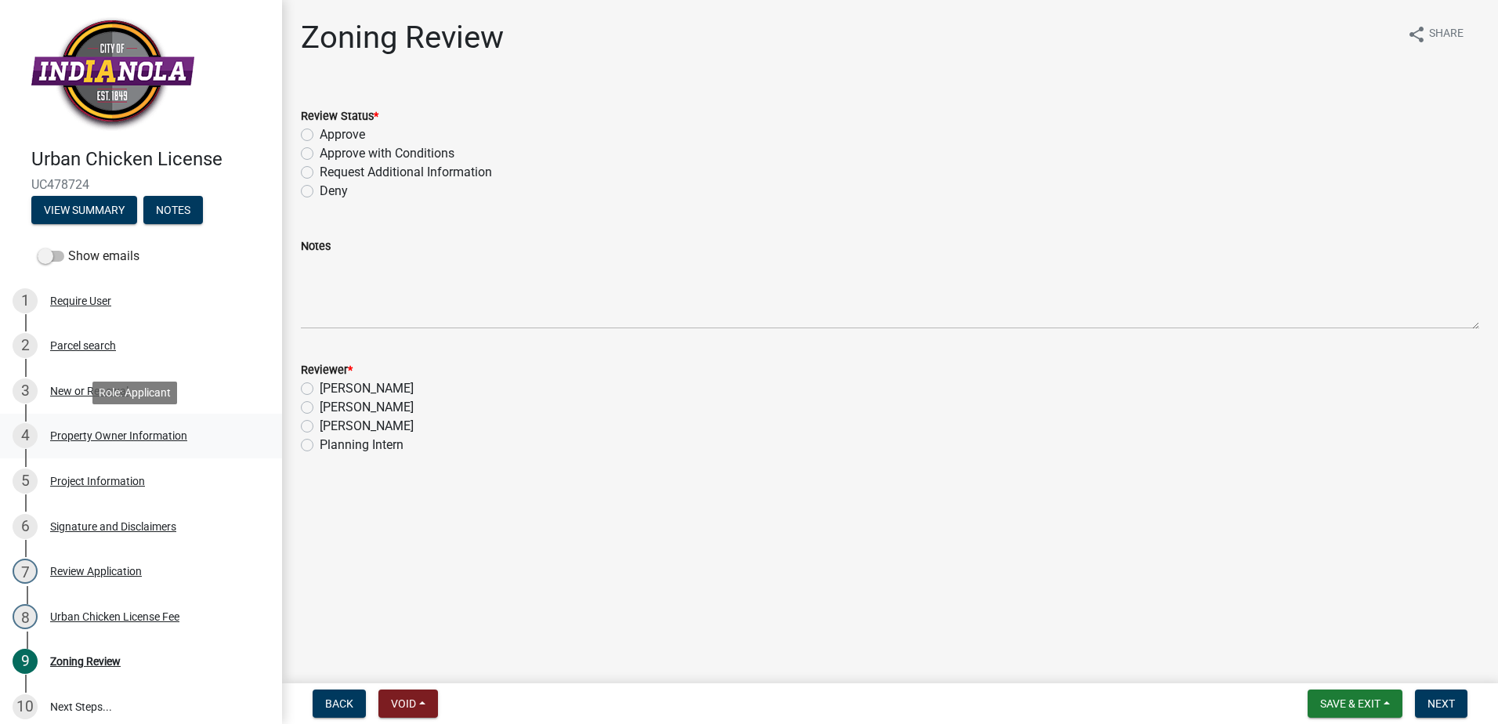
click at [78, 431] on div "Property Owner Information" at bounding box center [118, 435] width 137 height 11
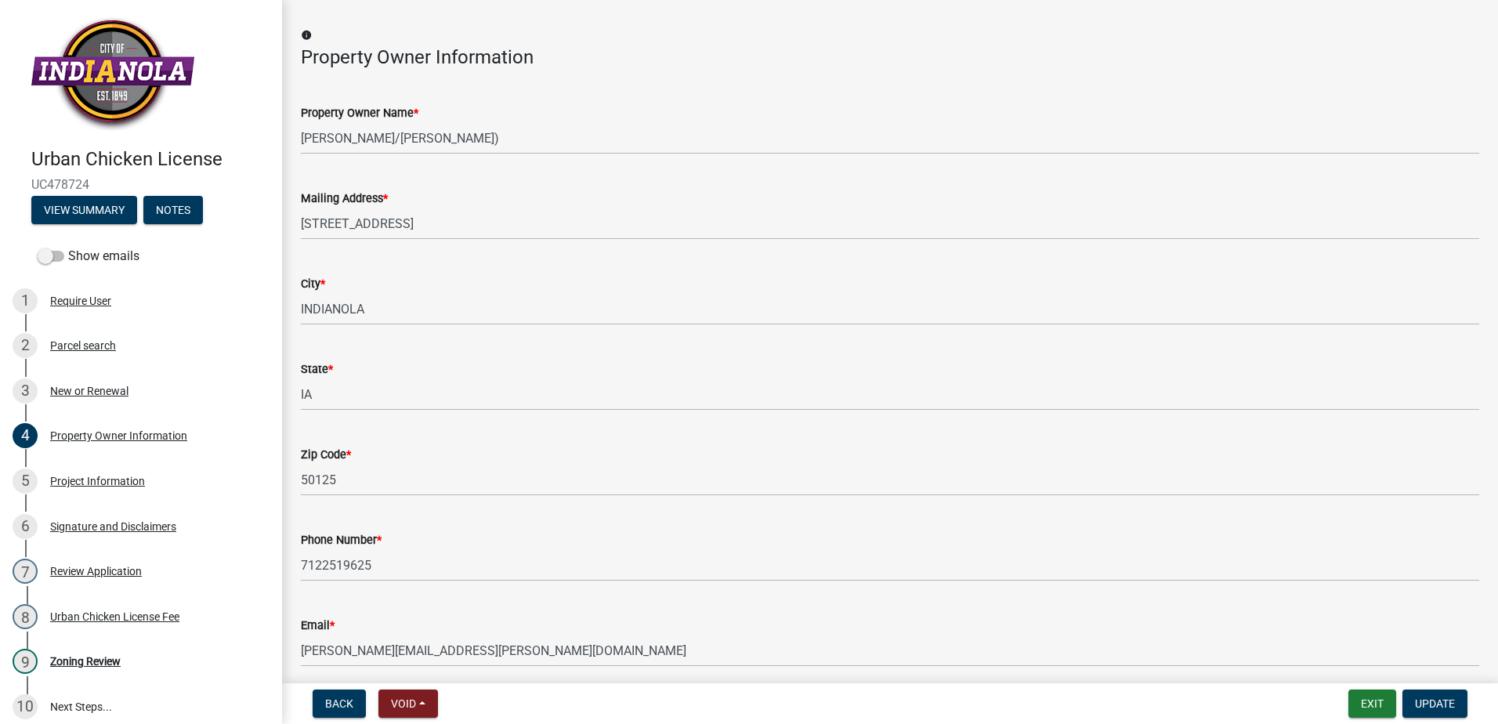
scroll to position [124, 0]
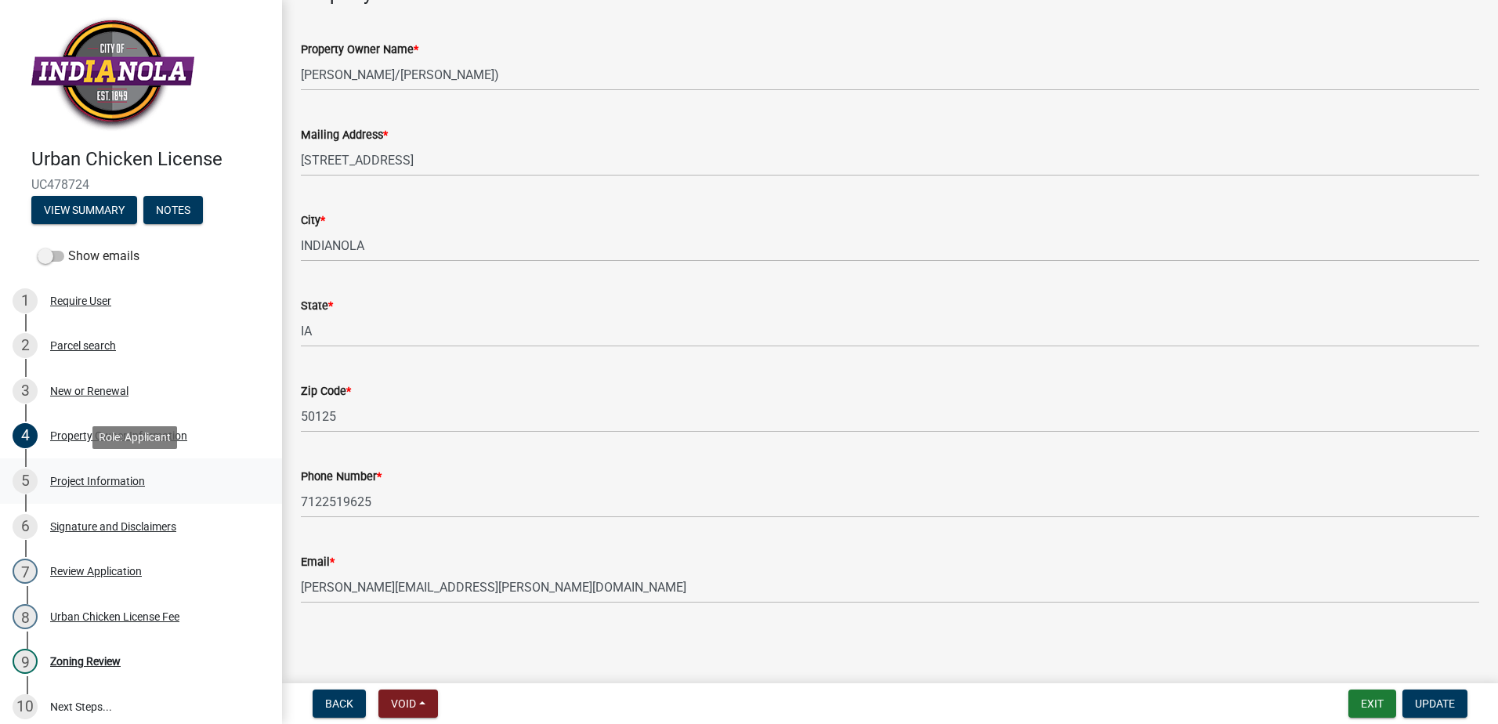
click at [129, 476] on div "Project Information" at bounding box center [97, 480] width 95 height 11
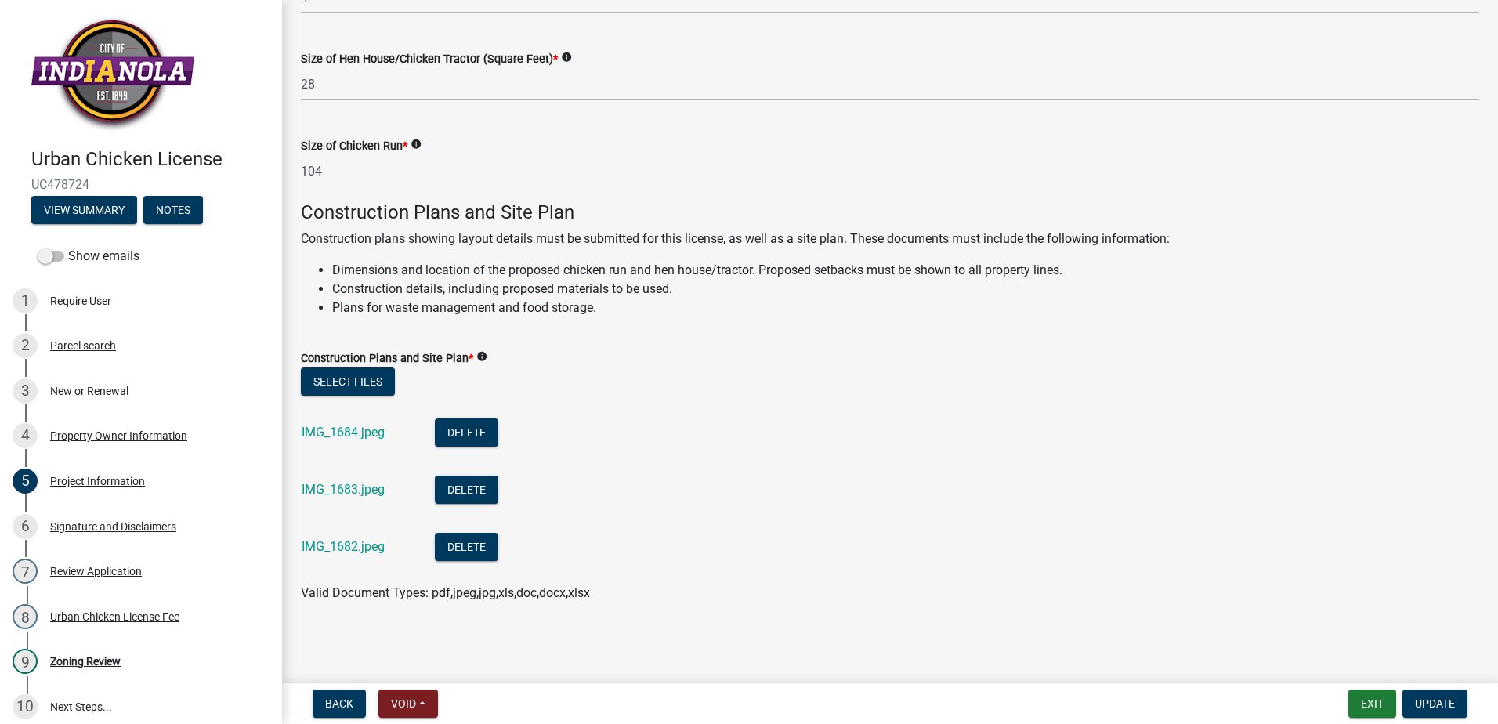
scroll to position [389, 0]
click at [349, 432] on link "IMG_1684.jpeg" at bounding box center [343, 431] width 83 height 15
click at [352, 485] on link "IMG_1683.jpeg" at bounding box center [343, 488] width 83 height 15
click at [325, 549] on link "IMG_1682.jpeg" at bounding box center [343, 545] width 83 height 15
click at [81, 659] on div "Zoning Review" at bounding box center [85, 661] width 70 height 11
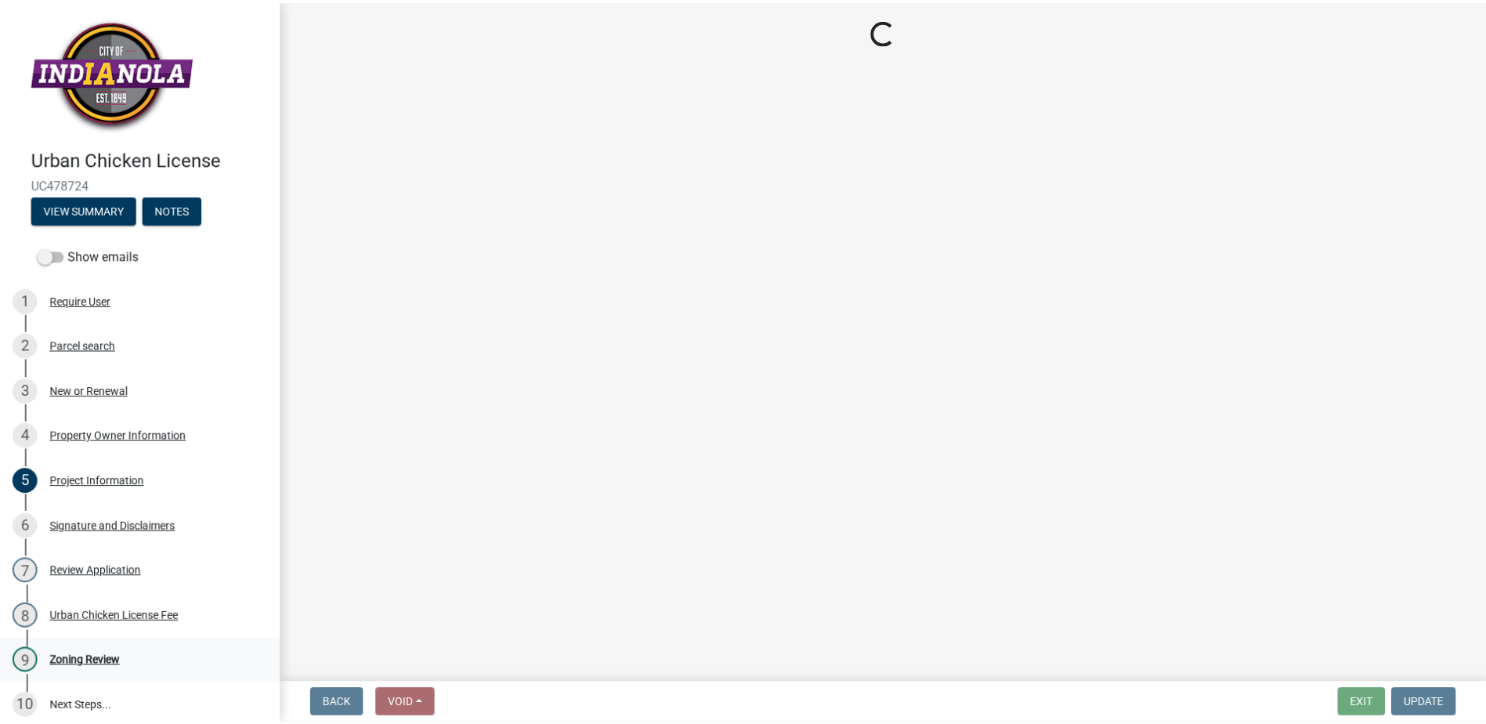
scroll to position [0, 0]
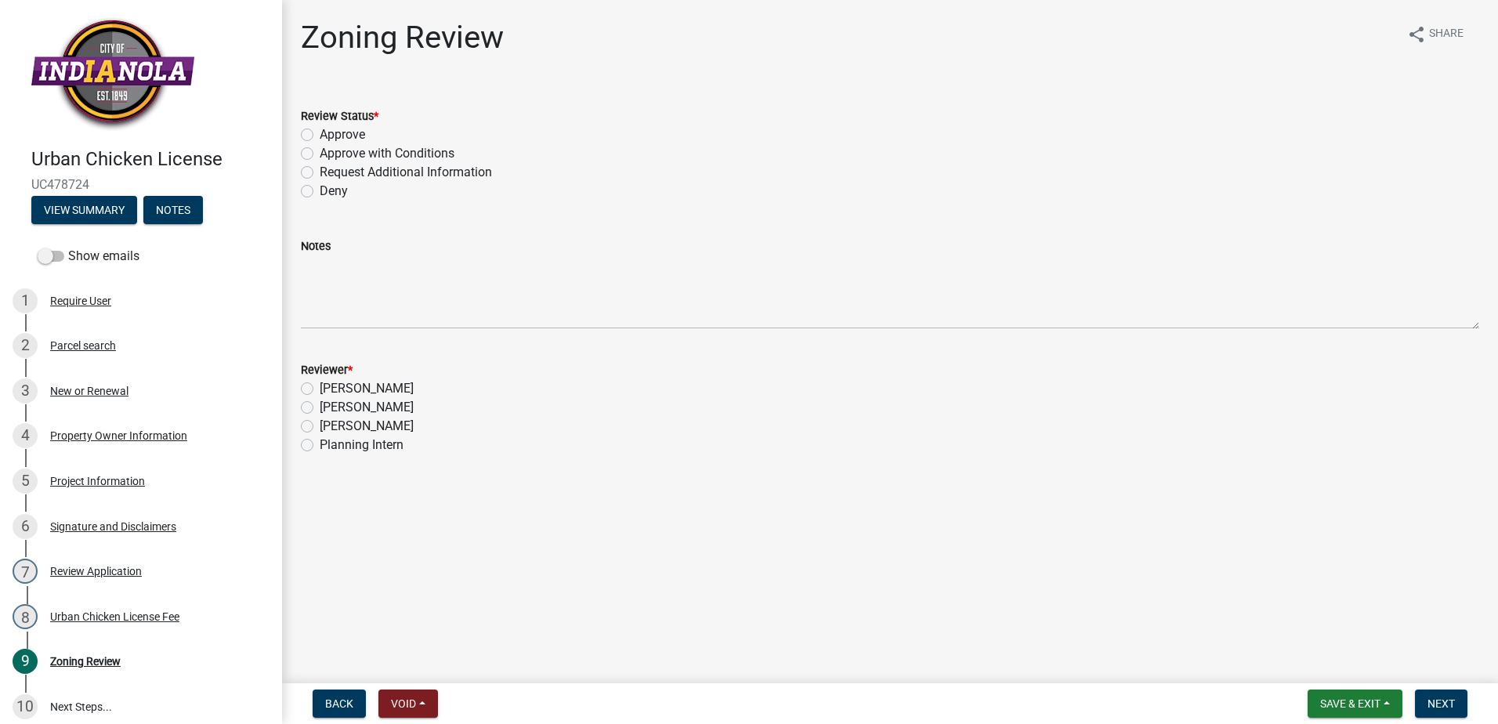
click at [338, 129] on label "Approve" at bounding box center [342, 134] width 45 height 19
click at [330, 129] on input "Approve" at bounding box center [325, 130] width 10 height 10
radio input "true"
click at [330, 381] on label "Bill Mettee" at bounding box center [367, 388] width 94 height 19
click at [330, 381] on input "Bill Mettee" at bounding box center [325, 384] width 10 height 10
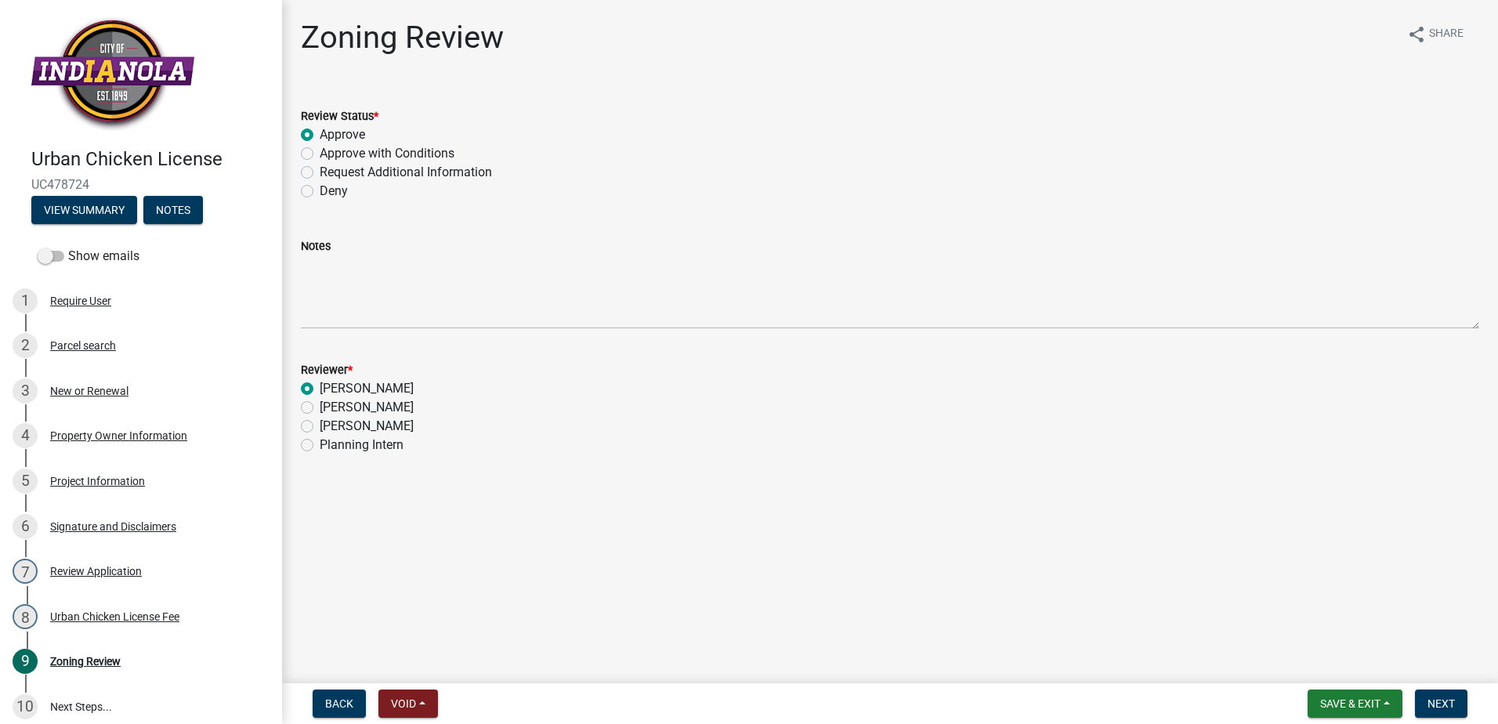
radio input "true"
click at [1415, 689] on button "Next" at bounding box center [1441, 703] width 52 height 28
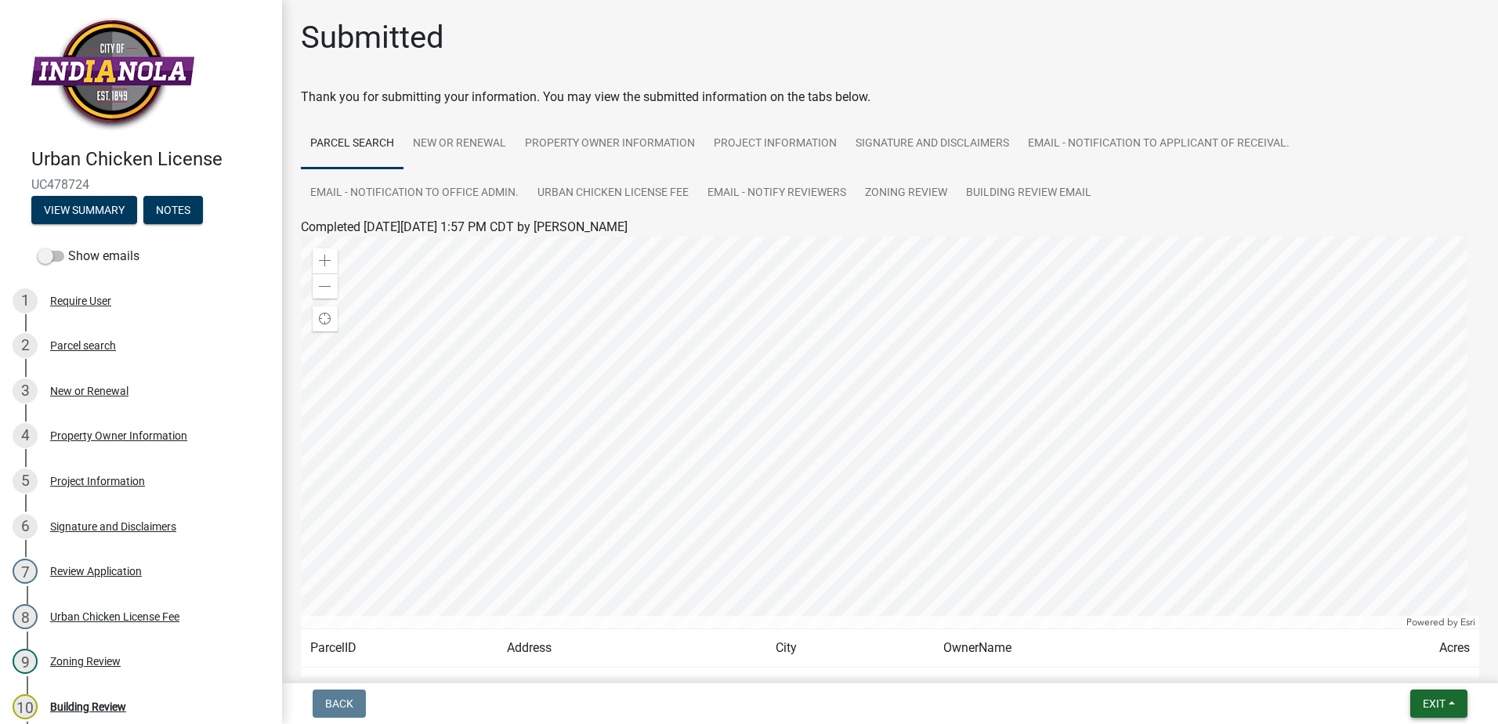
click at [1422, 698] on span "Exit" at bounding box center [1433, 703] width 23 height 13
click at [1390, 655] on button "Save & Exit" at bounding box center [1404, 663] width 125 height 38
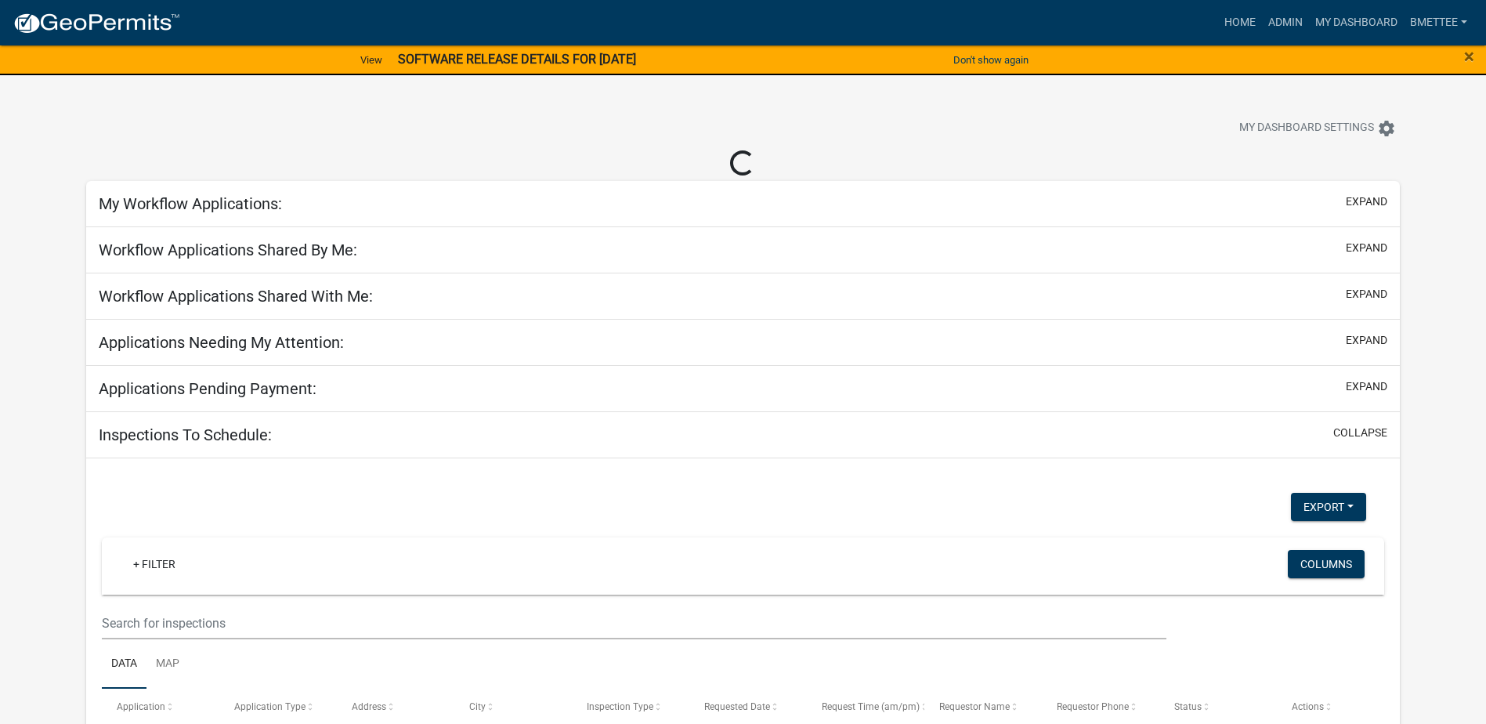
select select "3: 100"
